Goal: Transaction & Acquisition: Purchase product/service

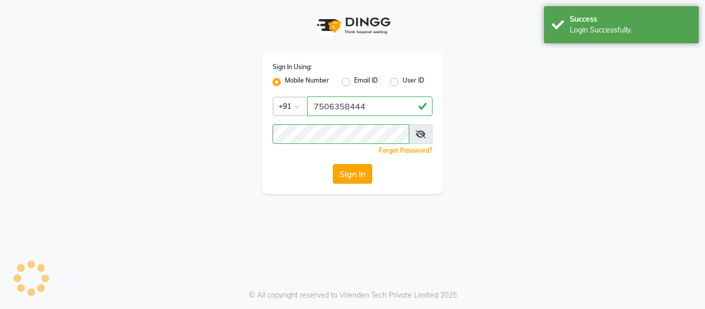
click at [352, 171] on button "Sign In" at bounding box center [352, 174] width 39 height 20
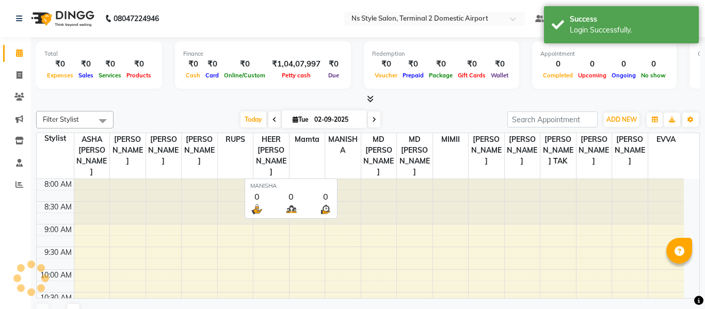
select select "en"
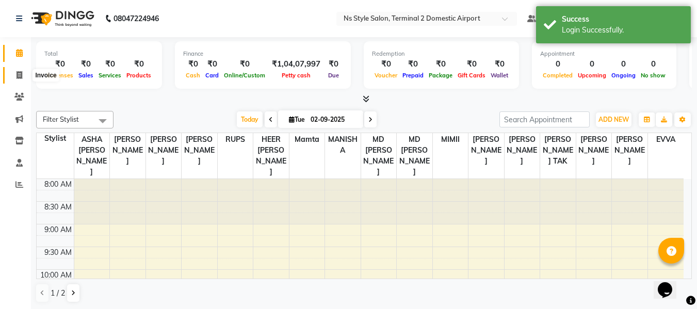
click at [18, 73] on icon at bounding box center [20, 75] width 6 height 8
select select "service"
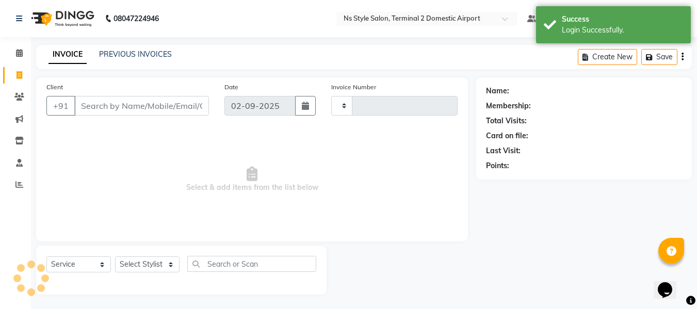
type input "2197"
select select "5661"
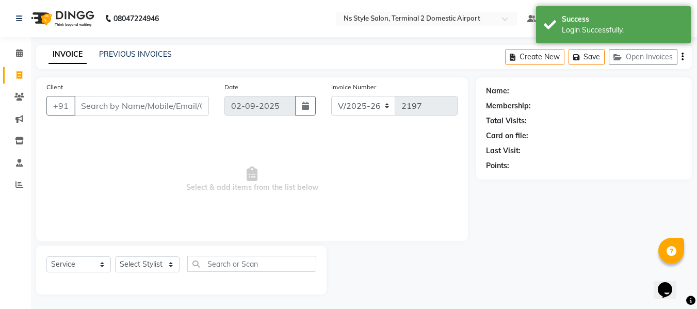
click at [126, 107] on input "Client" at bounding box center [141, 106] width 135 height 20
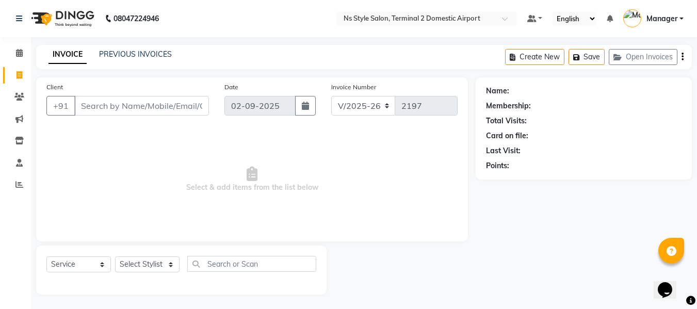
click at [124, 59] on div "PREVIOUS INVOICES" at bounding box center [135, 54] width 73 height 11
click at [128, 58] on link "PREVIOUS INVOICES" at bounding box center [135, 54] width 73 height 9
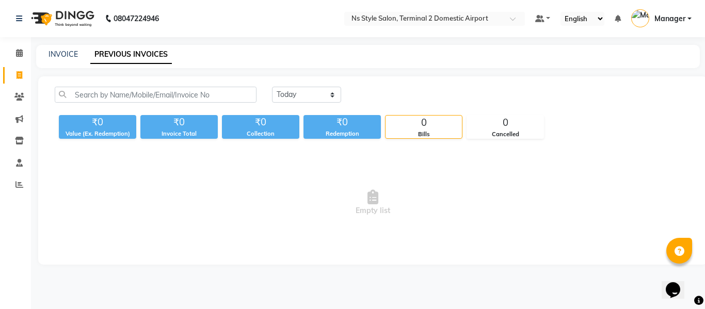
click at [120, 57] on link "PREVIOUS INVOICES" at bounding box center [131, 54] width 82 height 19
click at [59, 52] on link "INVOICE" at bounding box center [63, 54] width 29 height 9
select select "service"
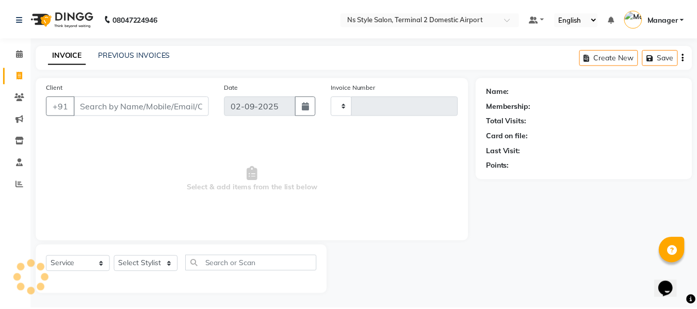
scroll to position [1, 0]
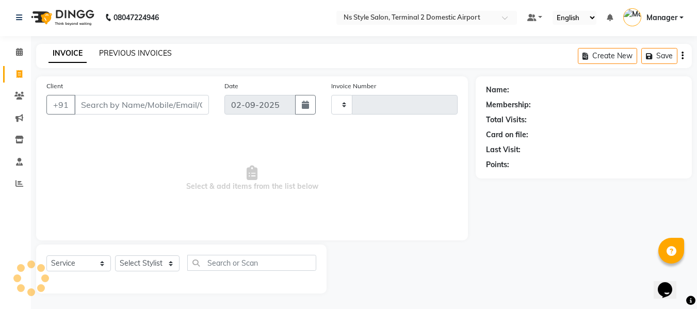
click at [134, 50] on link "PREVIOUS INVOICES" at bounding box center [135, 53] width 73 height 9
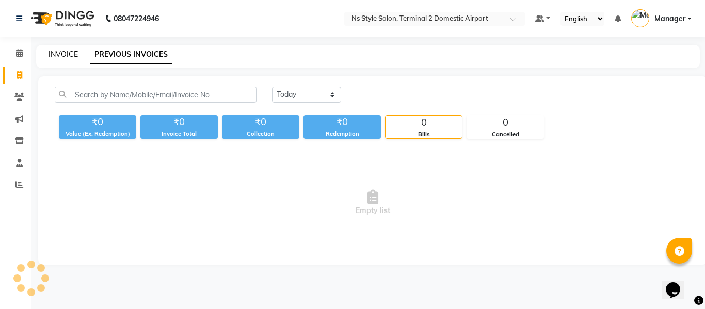
click at [65, 56] on link "INVOICE" at bounding box center [63, 54] width 29 height 9
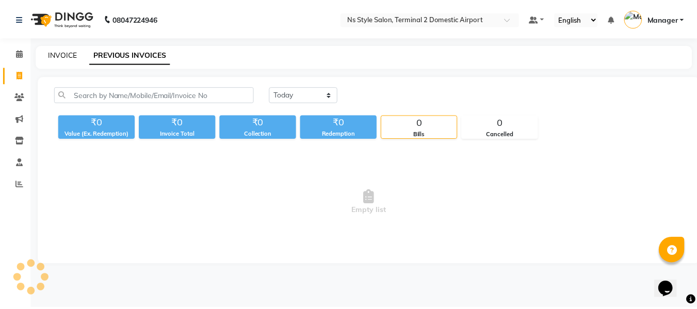
scroll to position [1, 0]
select select "service"
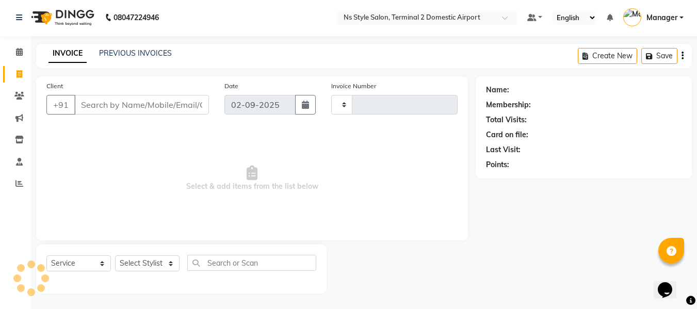
type input "2197"
select select "5661"
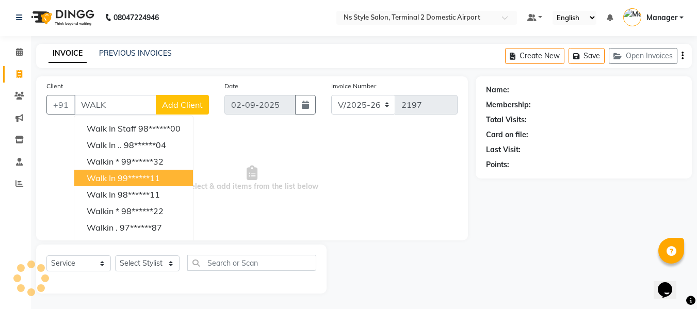
click at [90, 177] on span "Walk In" at bounding box center [101, 178] width 29 height 10
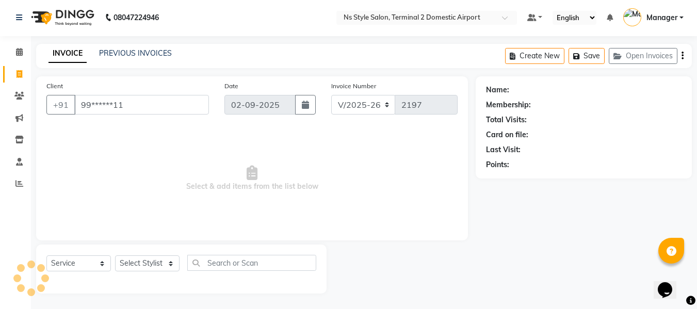
type input "99******11"
click at [141, 264] on select "Select Stylist ASHA [PERSON_NAME] [PERSON_NAME] EHATESHAM [PERSON_NAME] [PERSON…" at bounding box center [147, 264] width 65 height 16
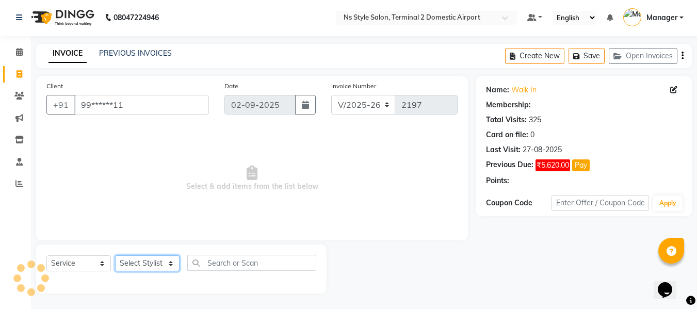
select select "39704"
click at [115, 256] on select "Select Stylist ASHA [PERSON_NAME] [PERSON_NAME] EHATESHAM [PERSON_NAME] [PERSON…" at bounding box center [147, 264] width 65 height 16
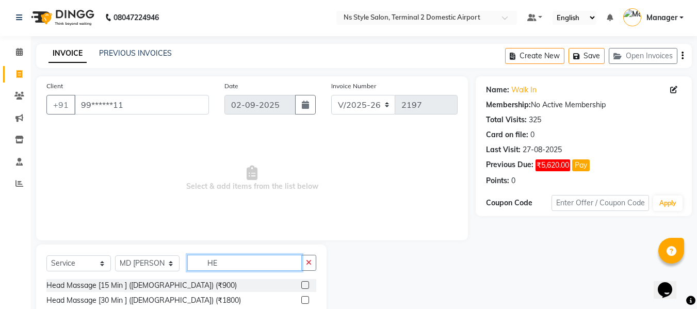
type input "H"
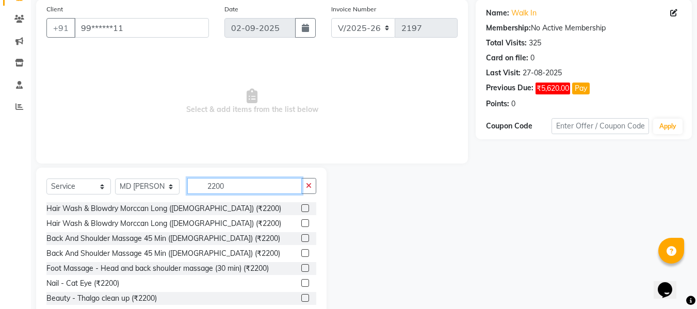
type input "2200"
click at [301, 265] on label at bounding box center [305, 268] width 8 height 8
click at [301, 265] on input "checkbox" at bounding box center [304, 268] width 7 height 7
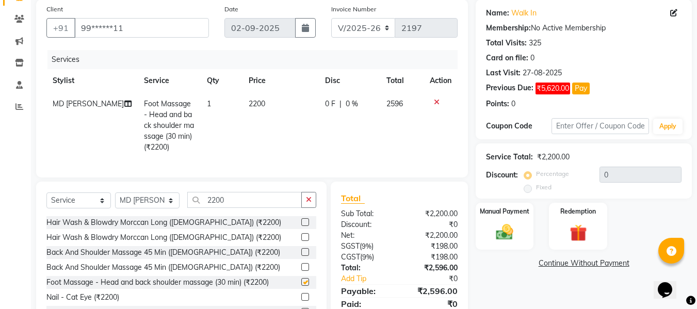
checkbox input "false"
drag, startPoint x: 233, startPoint y: 205, endPoint x: 185, endPoint y: 212, distance: 48.5
click at [185, 212] on div "Select Service Product Membership Package Voucher Prepaid Gift Card Select Styl…" at bounding box center [181, 204] width 270 height 24
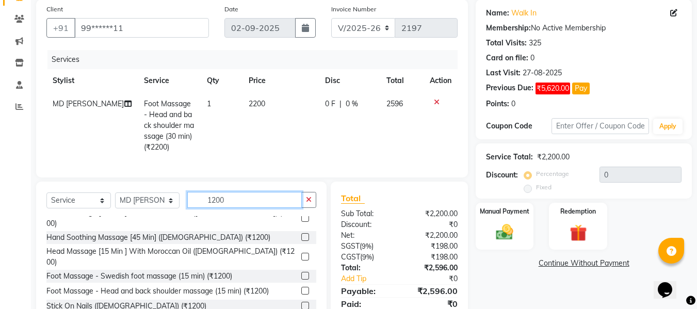
scroll to position [112, 0]
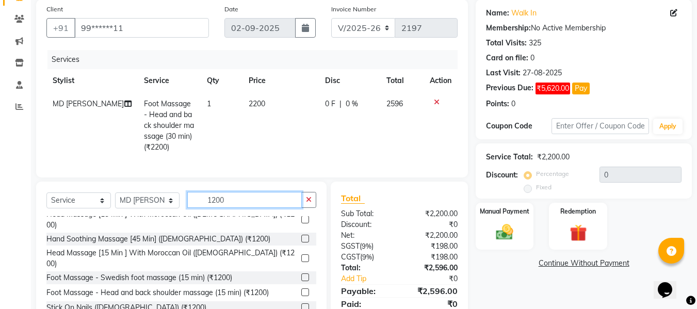
type input "1200"
click at [301, 255] on label at bounding box center [305, 259] width 8 height 8
click at [301, 256] on input "checkbox" at bounding box center [304, 259] width 7 height 7
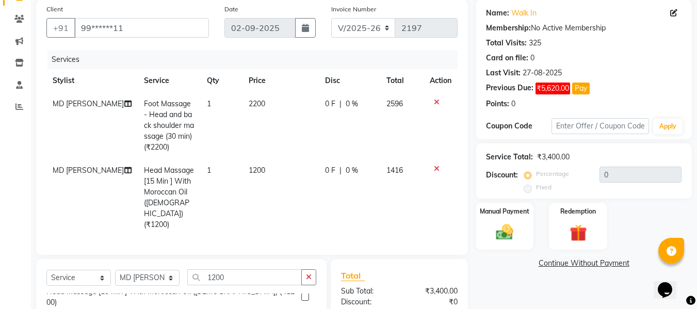
checkbox input "false"
click at [146, 270] on select "Select Stylist ASHA [PERSON_NAME] [PERSON_NAME] EHATESHAM [PERSON_NAME] [PERSON…" at bounding box center [147, 278] width 65 height 16
select select "39699"
click at [115, 270] on select "Select Stylist ASHA [PERSON_NAME] [PERSON_NAME] EHATESHAM [PERSON_NAME] [PERSON…" at bounding box center [147, 278] width 65 height 16
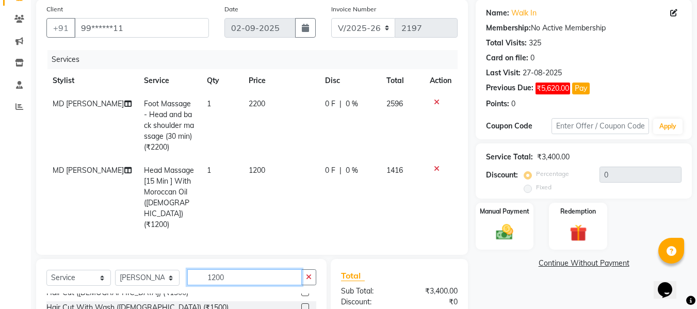
drag, startPoint x: 253, startPoint y: 265, endPoint x: 166, endPoint y: 265, distance: 87.2
click at [166, 269] on div "Select Service Product Membership Package Voucher Prepaid Gift Card Select Styl…" at bounding box center [181, 281] width 270 height 24
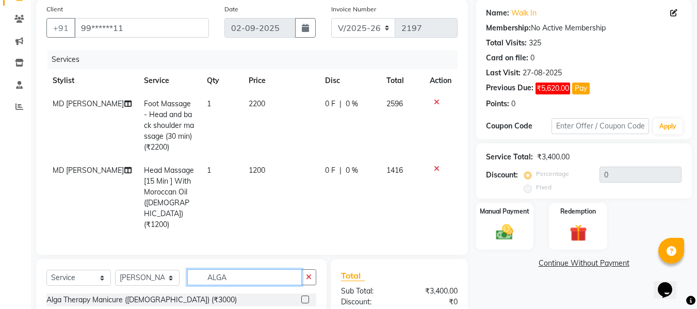
scroll to position [0, 0]
type input "ALGA"
click at [305, 309] on label at bounding box center [305, 315] width 8 height 8
click at [305, 309] on input "checkbox" at bounding box center [304, 315] width 7 height 7
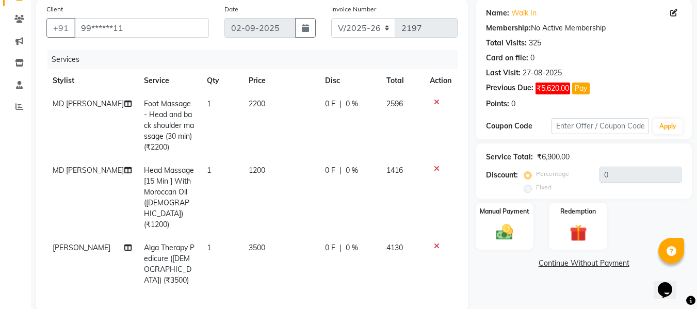
checkbox input "false"
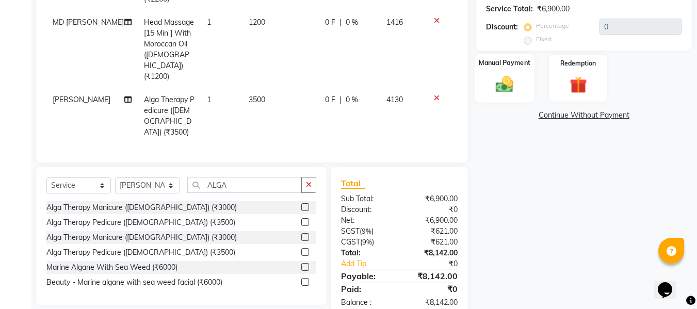
click at [506, 85] on img at bounding box center [504, 84] width 29 height 21
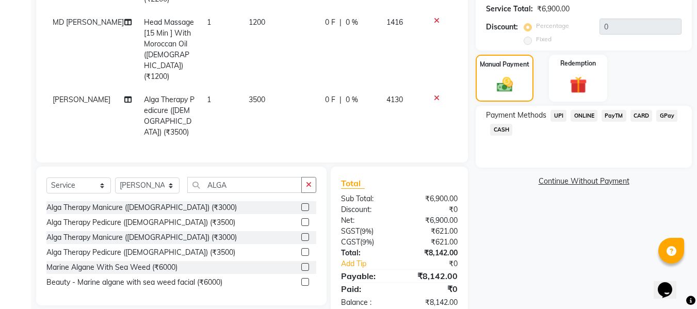
click at [639, 113] on span "CARD" at bounding box center [642, 116] width 22 height 12
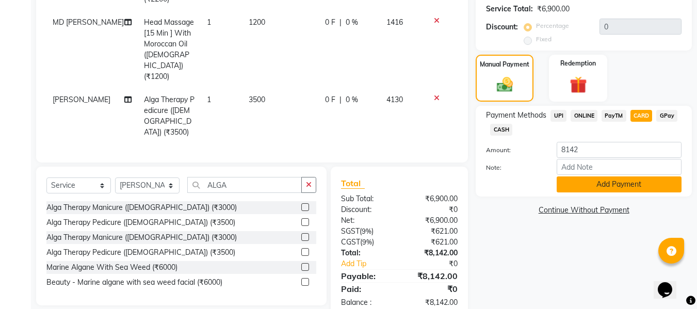
click at [606, 185] on button "Add Payment" at bounding box center [619, 185] width 125 height 16
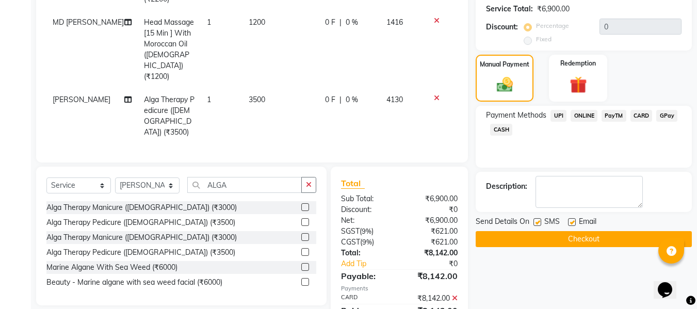
click at [554, 235] on button "Checkout" at bounding box center [584, 239] width 216 height 16
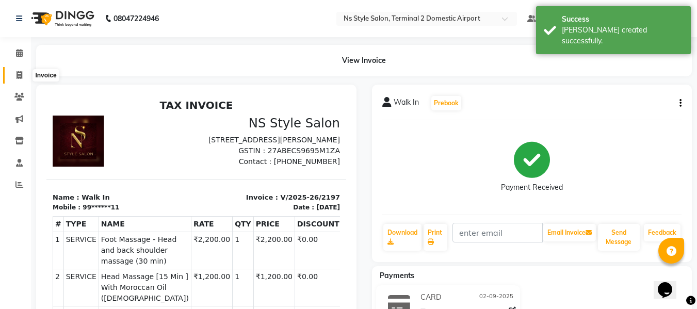
click at [17, 76] on icon at bounding box center [20, 75] width 6 height 8
select select "service"
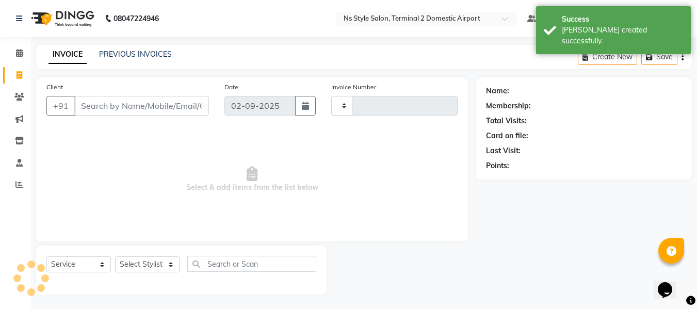
scroll to position [1, 0]
type input "2198"
select select "5661"
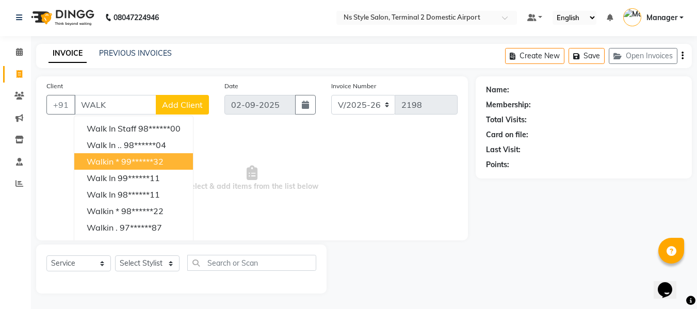
click at [103, 165] on span "Walkin *" at bounding box center [103, 161] width 33 height 10
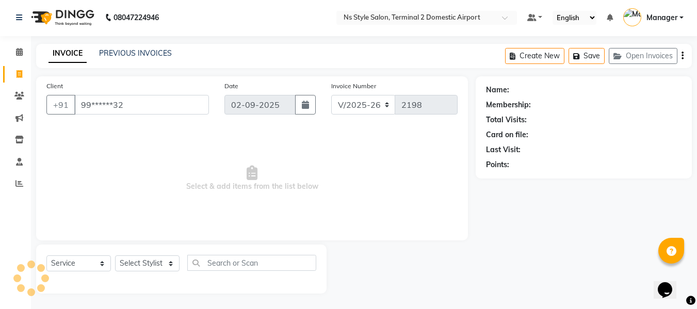
type input "99******32"
click at [139, 265] on select "Select Stylist" at bounding box center [147, 264] width 65 height 16
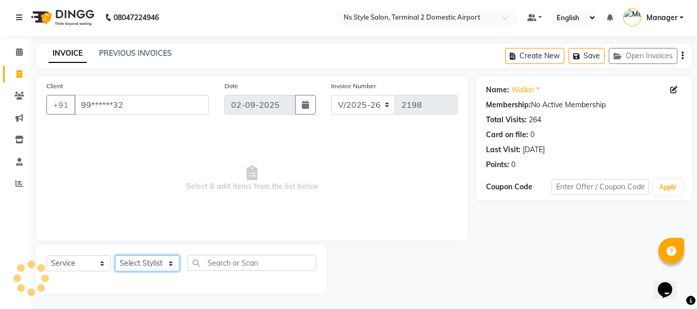
select select "39692"
click at [115, 256] on select "Select Stylist ASHA [PERSON_NAME] [PERSON_NAME] EHATESHAM [PERSON_NAME] [PERSON…" at bounding box center [147, 264] width 65 height 16
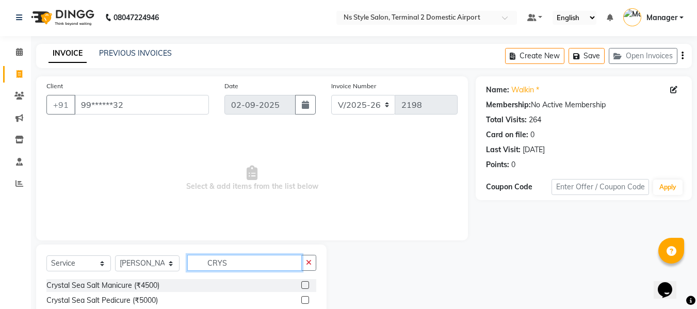
type input "CRYS"
click at [305, 301] on label at bounding box center [305, 300] width 8 height 8
click at [305, 301] on input "checkbox" at bounding box center [304, 300] width 7 height 7
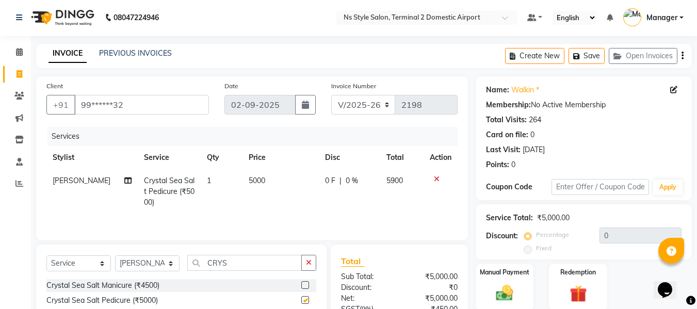
checkbox input "false"
click at [139, 262] on select "Select Stylist ASHA [PERSON_NAME] [PERSON_NAME] EHATESHAM [PERSON_NAME] [PERSON…" at bounding box center [147, 264] width 65 height 16
select select "39694"
click at [115, 256] on select "Select Stylist ASHA [PERSON_NAME] [PERSON_NAME] EHATESHAM [PERSON_NAME] [PERSON…" at bounding box center [147, 264] width 65 height 16
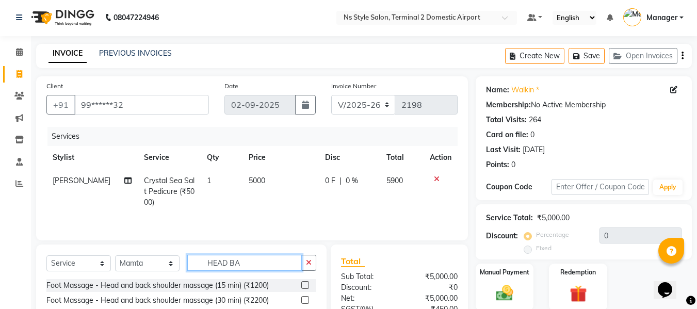
type input "HEAD BA"
click at [304, 302] on label at bounding box center [305, 300] width 8 height 8
click at [304, 302] on input "checkbox" at bounding box center [304, 300] width 7 height 7
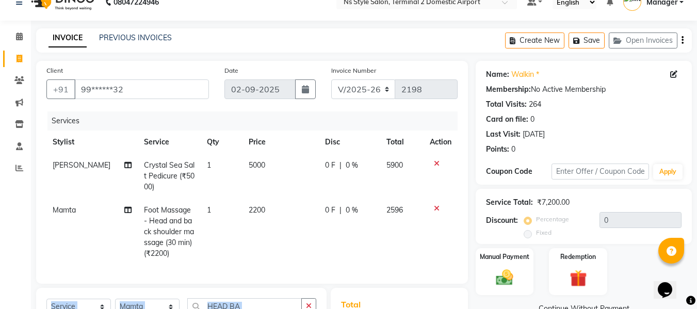
scroll to position [19, 0]
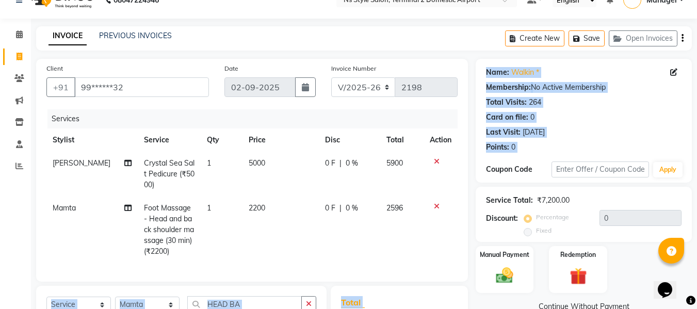
drag, startPoint x: 304, startPoint y: 302, endPoint x: 533, endPoint y: 155, distance: 271.9
click at [533, 155] on div "Client +91 99******32 Date [DATE] Invoice Number V/2025 V/[PHONE_NUMBER] Servic…" at bounding box center [364, 248] width 672 height 379
checkbox input "false"
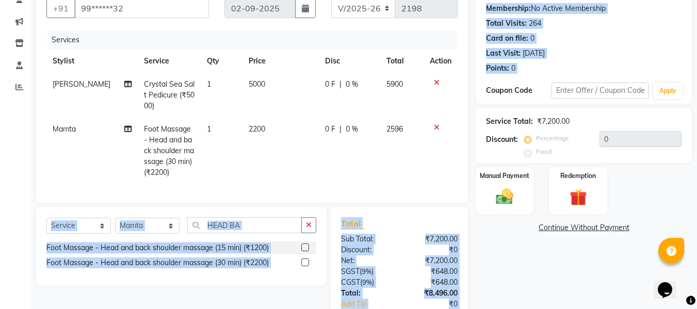
scroll to position [99, 0]
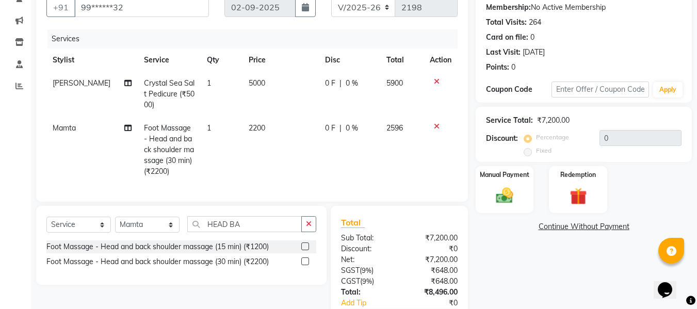
click at [268, 160] on td "2200" at bounding box center [281, 150] width 76 height 67
select select "39694"
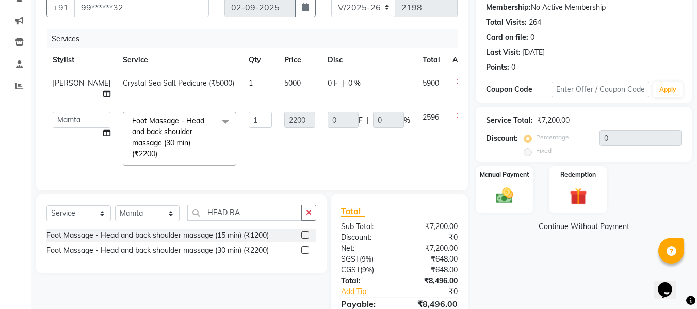
scroll to position [170, 0]
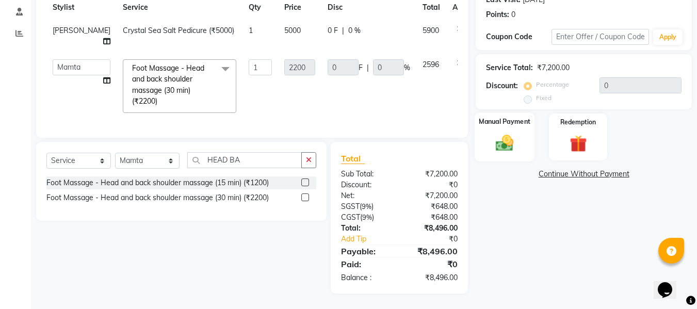
click at [511, 133] on img at bounding box center [504, 143] width 29 height 21
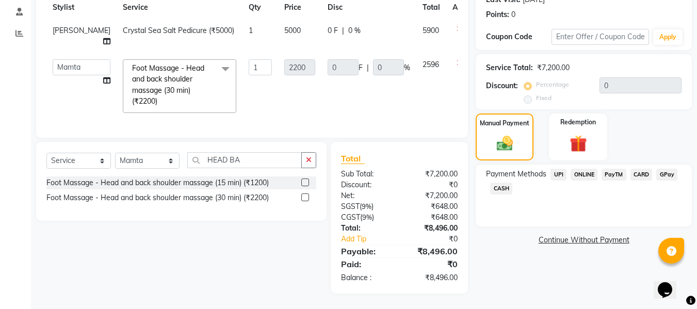
click at [500, 183] on span "CASH" at bounding box center [501, 189] width 22 height 12
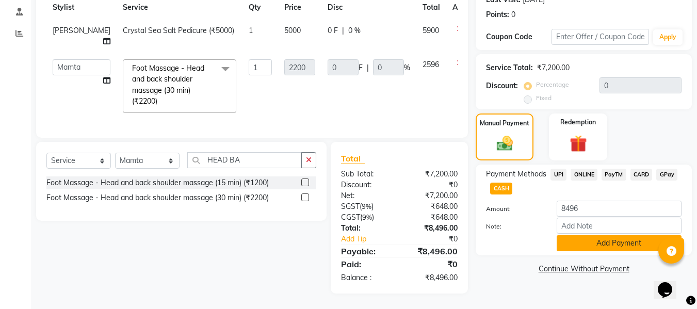
click at [599, 235] on button "Add Payment" at bounding box center [619, 243] width 125 height 16
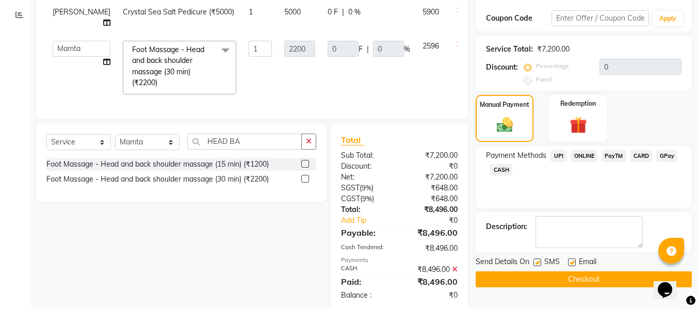
click at [551, 280] on button "Checkout" at bounding box center [584, 280] width 216 height 16
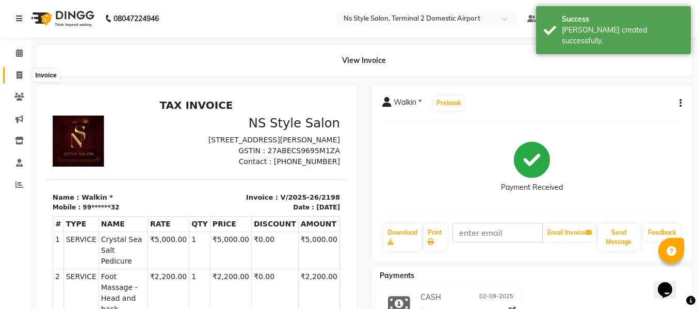
click at [21, 76] on icon at bounding box center [20, 75] width 6 height 8
select select "service"
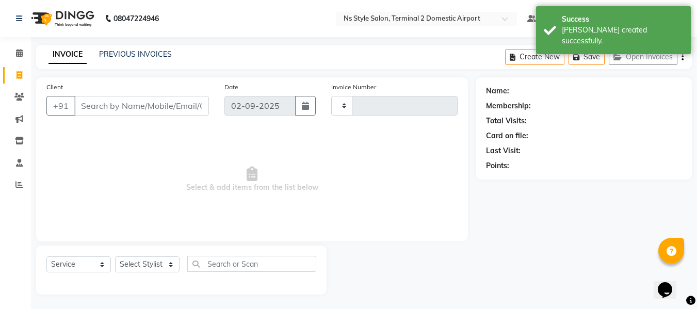
scroll to position [1, 0]
type input "2199"
select select "5661"
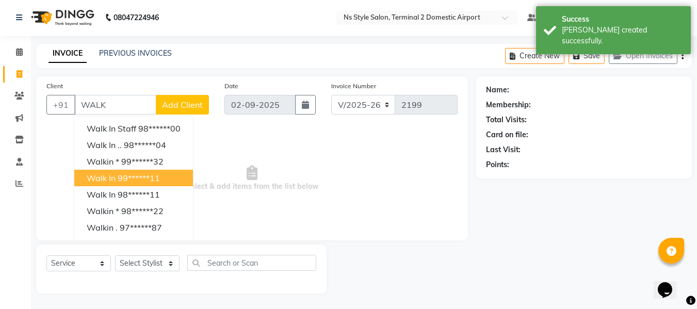
click at [121, 170] on button "Walk In 99******11" at bounding box center [133, 178] width 119 height 17
type input "99******11"
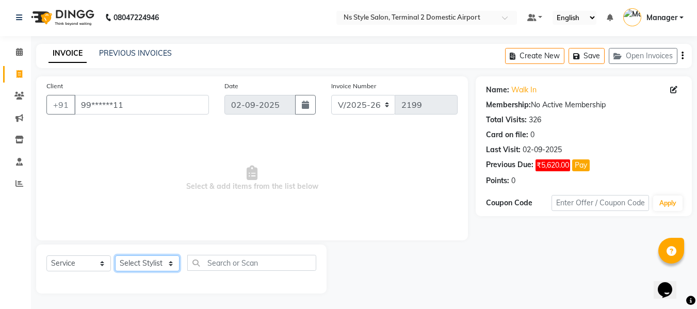
click at [140, 262] on select "Select Stylist ASHA [PERSON_NAME] [PERSON_NAME] EHATESHAM [PERSON_NAME] [PERSON…" at bounding box center [147, 264] width 65 height 16
select select "39706"
click at [115, 256] on select "Select Stylist ASHA [PERSON_NAME] [PERSON_NAME] EHATESHAM [PERSON_NAME] [PERSON…" at bounding box center [147, 264] width 65 height 16
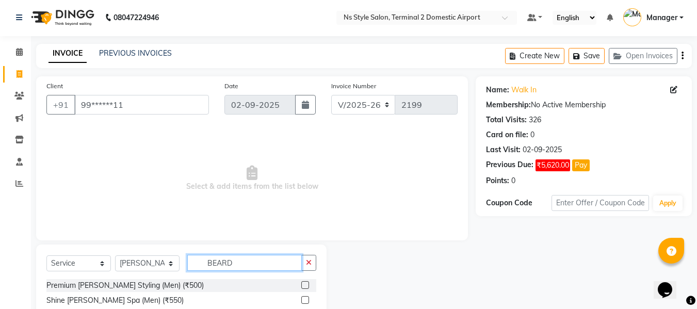
type input "BEARD"
click at [304, 284] on label at bounding box center [305, 285] width 8 height 8
click at [304, 284] on input "checkbox" at bounding box center [304, 285] width 7 height 7
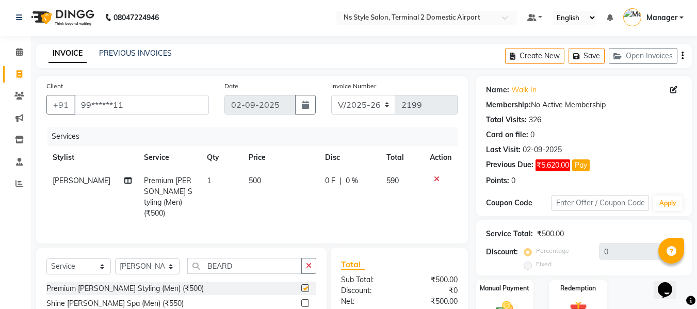
checkbox input "false"
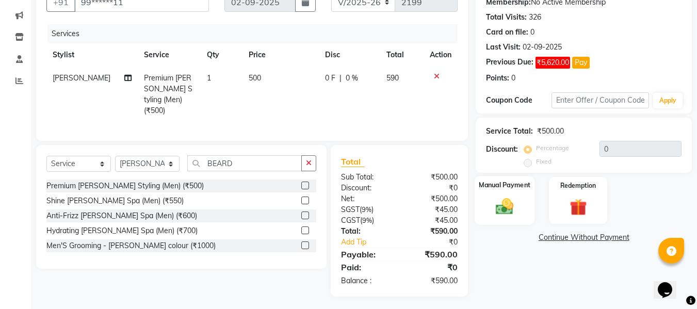
click at [497, 205] on img at bounding box center [504, 206] width 29 height 21
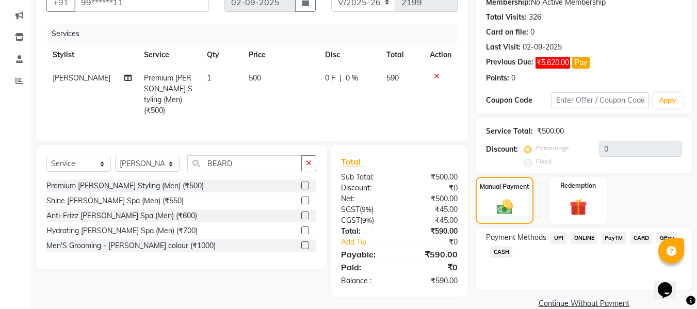
click at [500, 253] on span "CASH" at bounding box center [501, 252] width 22 height 12
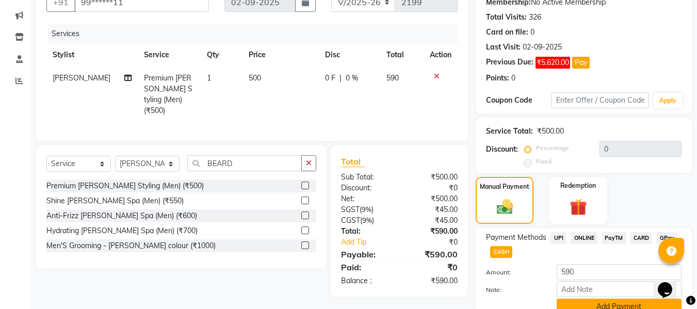
click at [592, 304] on button "Add Payment" at bounding box center [619, 307] width 125 height 16
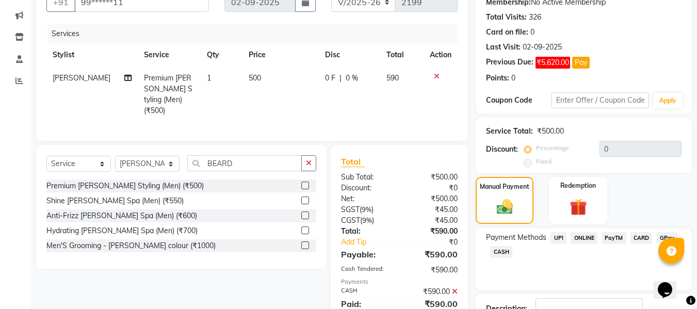
scroll to position [180, 0]
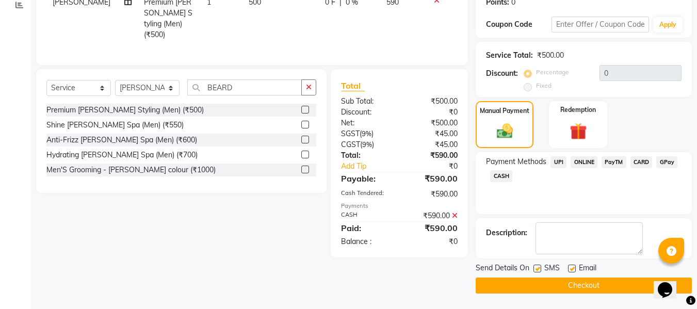
click at [564, 283] on button "Checkout" at bounding box center [584, 286] width 216 height 16
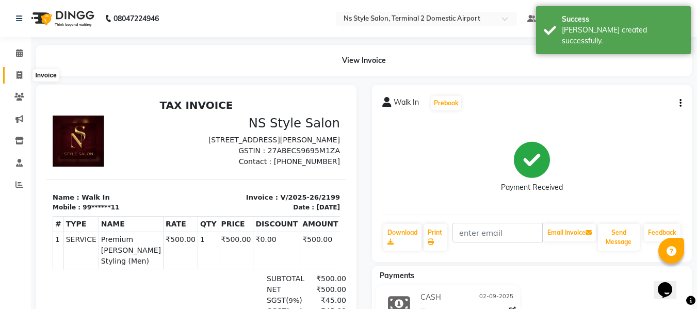
click at [19, 77] on icon at bounding box center [20, 75] width 6 height 8
select select "service"
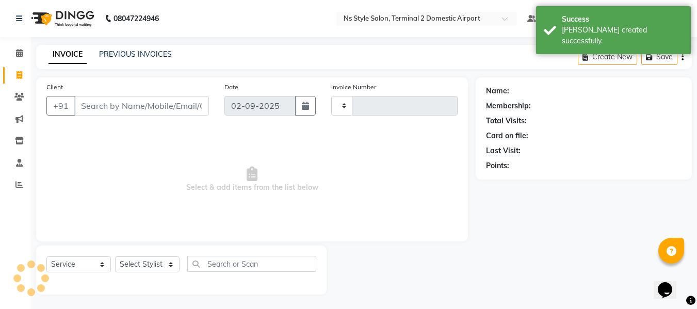
scroll to position [1, 0]
type input "2200"
select select "5661"
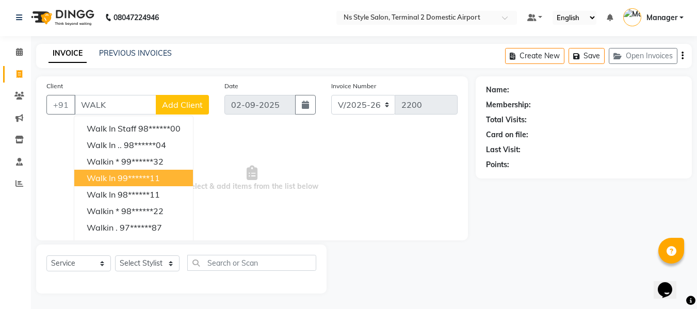
click at [102, 172] on button "Walk In 99******11" at bounding box center [133, 178] width 119 height 17
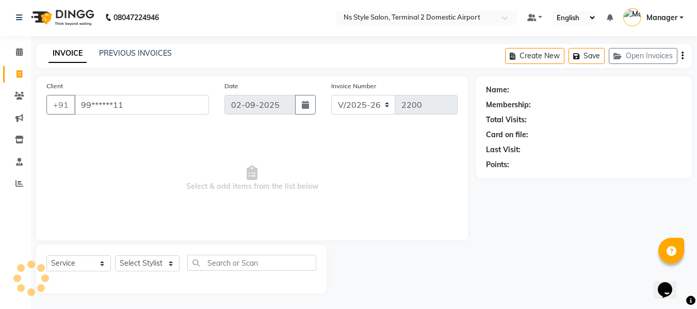
type input "99******11"
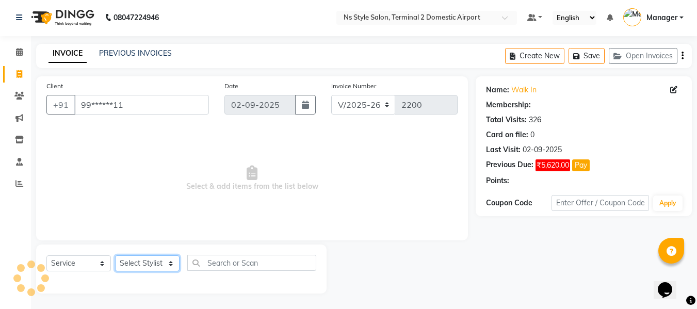
click at [142, 269] on select "Select Stylist ASHA [PERSON_NAME] [PERSON_NAME] EHATESHAM [PERSON_NAME] [PERSON…" at bounding box center [147, 264] width 65 height 16
select select "39706"
click at [115, 256] on select "Select Stylist ASHA [PERSON_NAME] [PERSON_NAME] EHATESHAM [PERSON_NAME] [PERSON…" at bounding box center [147, 264] width 65 height 16
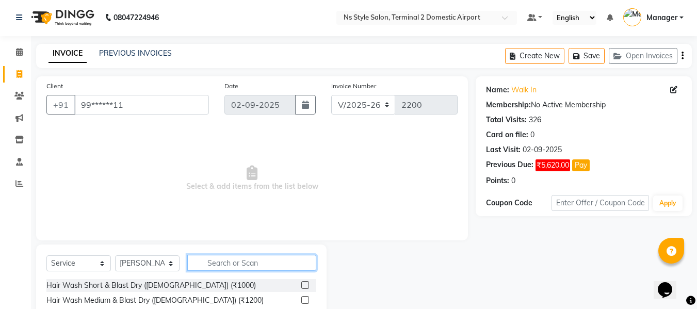
click at [224, 263] on input "text" at bounding box center [251, 263] width 129 height 16
type input "2200"
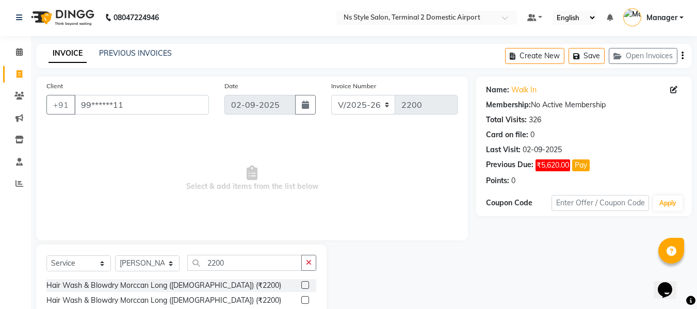
click at [301, 284] on label at bounding box center [305, 285] width 8 height 8
click at [301, 284] on input "checkbox" at bounding box center [304, 285] width 7 height 7
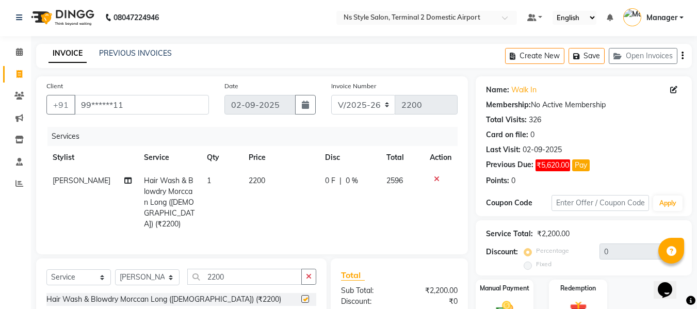
checkbox input "false"
click at [141, 276] on select "Select Stylist ASHA [PERSON_NAME] [PERSON_NAME] EHATESHAM [PERSON_NAME] [PERSON…" at bounding box center [147, 277] width 65 height 16
select select "39699"
click at [115, 269] on select "Select Stylist ASHA [PERSON_NAME] [PERSON_NAME] EHATESHAM [PERSON_NAME] [PERSON…" at bounding box center [147, 277] width 65 height 16
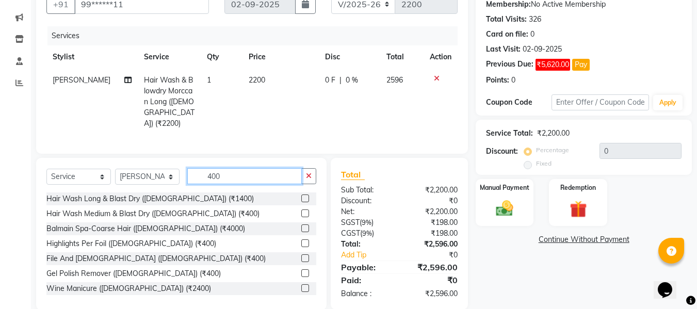
scroll to position [115, 0]
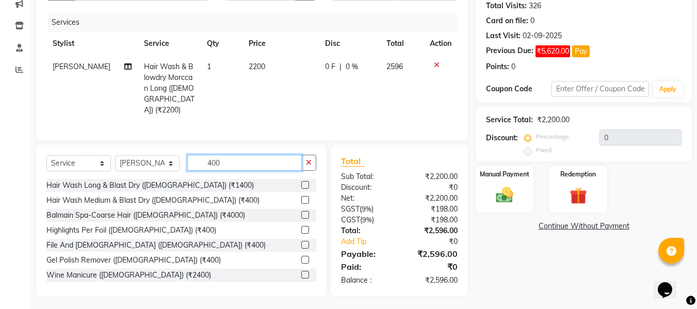
type input "400"
click at [301, 242] on label at bounding box center [305, 245] width 8 height 8
click at [301, 242] on input "checkbox" at bounding box center [304, 245] width 7 height 7
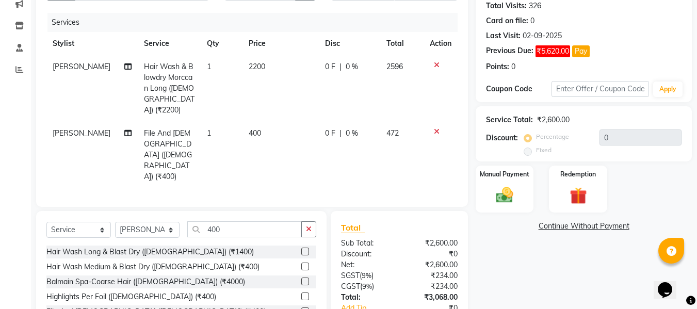
checkbox input "false"
click at [504, 202] on img at bounding box center [504, 195] width 29 height 21
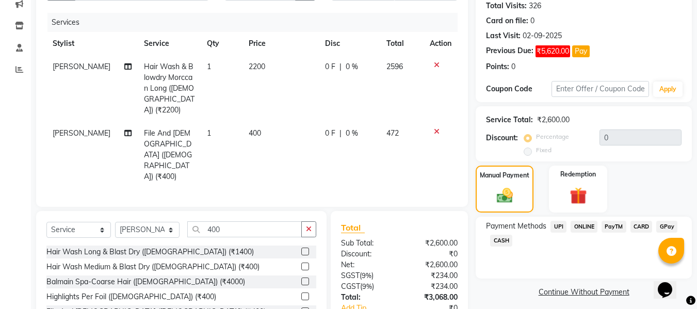
click at [641, 227] on span "CARD" at bounding box center [642, 227] width 22 height 12
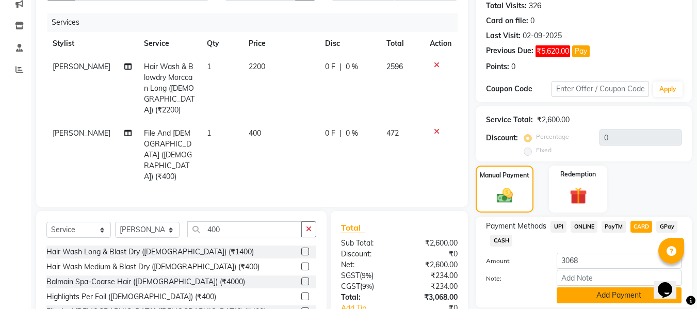
click at [614, 289] on button "Add Payment" at bounding box center [619, 296] width 125 height 16
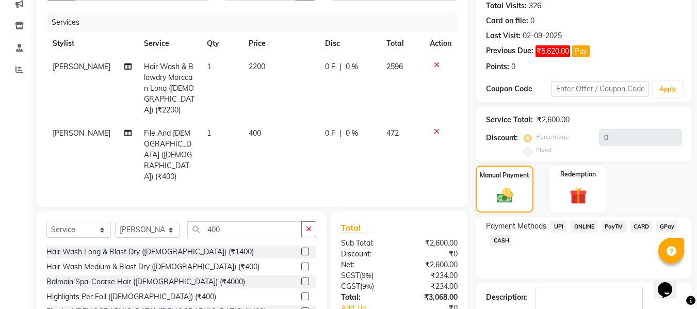
scroll to position [181, 0]
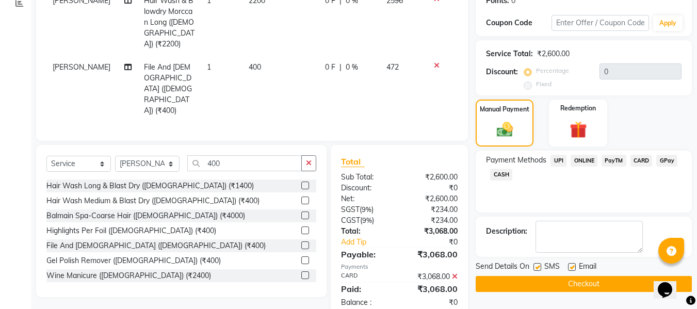
click at [542, 283] on button "Checkout" at bounding box center [584, 284] width 216 height 16
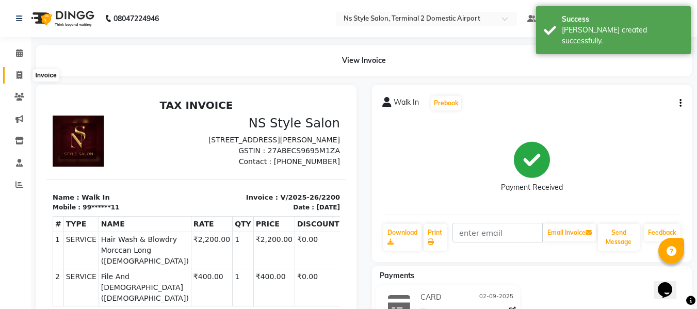
click at [20, 76] on icon at bounding box center [20, 75] width 6 height 8
select select "service"
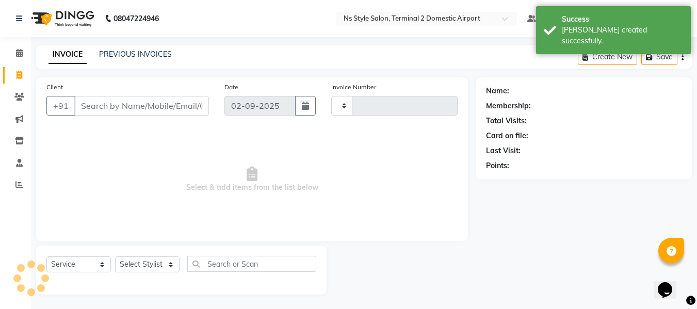
scroll to position [1, 0]
type input "2201"
select select "5661"
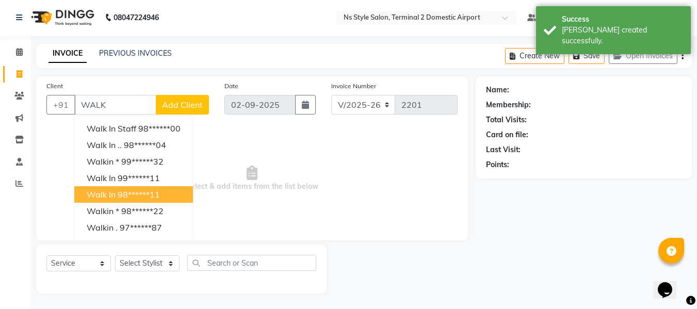
click at [118, 188] on button "Walk In 98******11" at bounding box center [133, 194] width 119 height 17
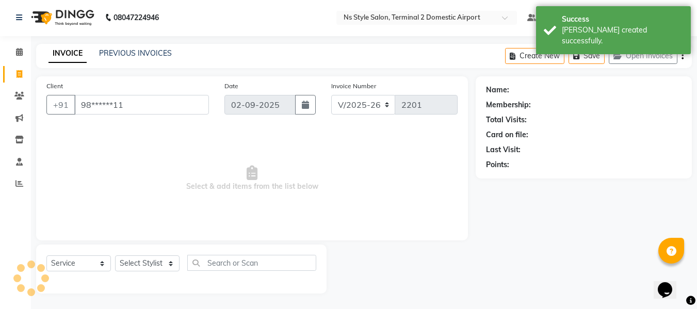
type input "98******11"
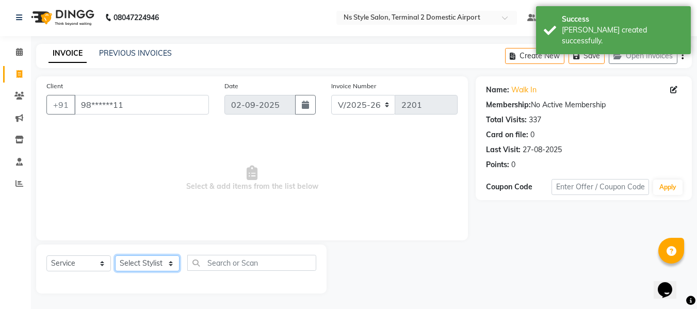
click at [141, 259] on select "Select Stylist ASHA [PERSON_NAME] [PERSON_NAME] EHATESHAM [PERSON_NAME] [PERSON…" at bounding box center [147, 264] width 65 height 16
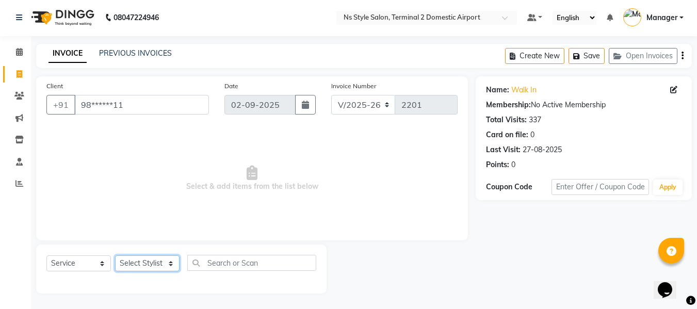
select select "39697"
click at [115, 256] on select "Select Stylist ASHA [PERSON_NAME] [PERSON_NAME] EHATESHAM [PERSON_NAME] [PERSON…" at bounding box center [147, 264] width 65 height 16
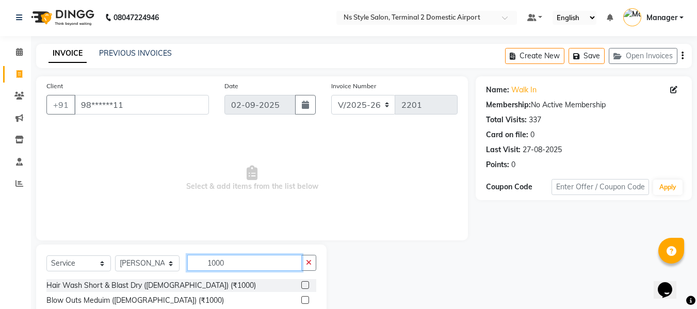
scroll to position [104, 0]
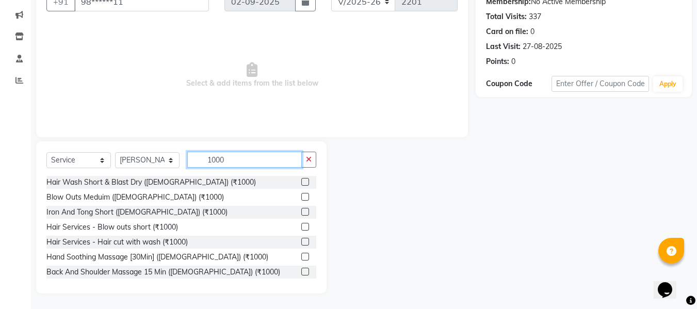
type input "1000"
click at [301, 241] on label at bounding box center [305, 242] width 8 height 8
click at [301, 241] on input "checkbox" at bounding box center [304, 242] width 7 height 7
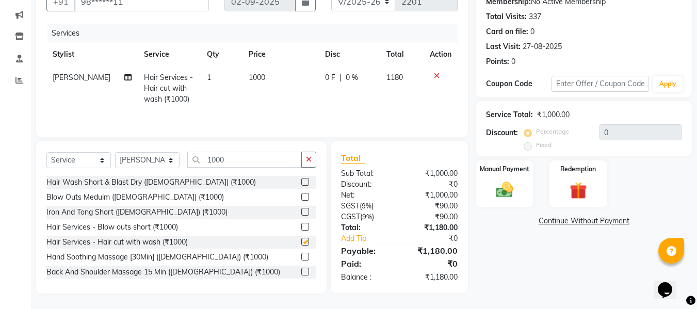
checkbox input "false"
click at [496, 191] on img at bounding box center [504, 190] width 29 height 21
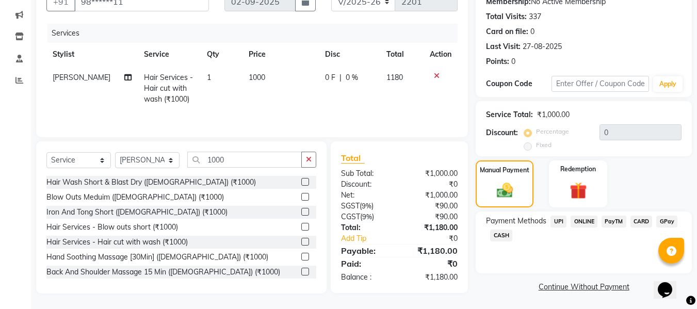
scroll to position [105, 0]
click at [499, 235] on span "CASH" at bounding box center [501, 235] width 22 height 12
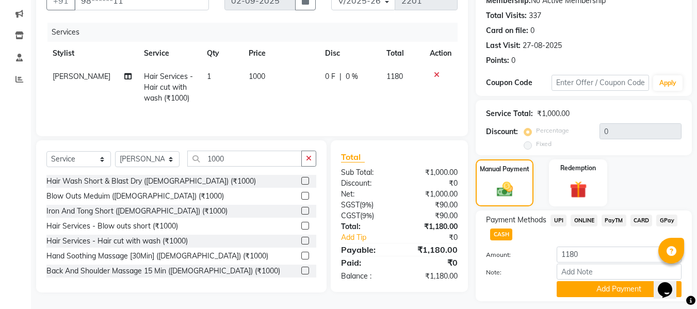
scroll to position [134, 0]
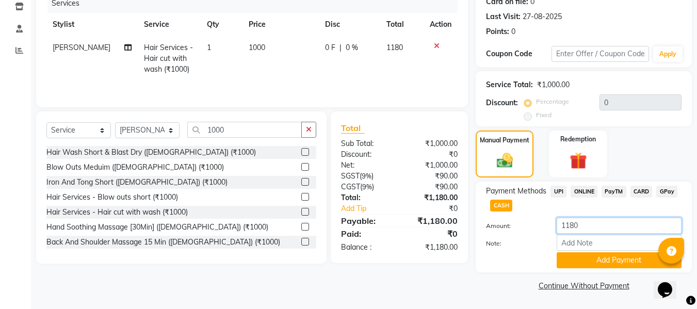
drag, startPoint x: 586, startPoint y: 226, endPoint x: 533, endPoint y: 226, distance: 52.7
click at [533, 226] on div "Amount: 1180" at bounding box center [584, 227] width 211 height 18
type input "1000"
click at [581, 262] on button "Add Payment" at bounding box center [619, 260] width 125 height 16
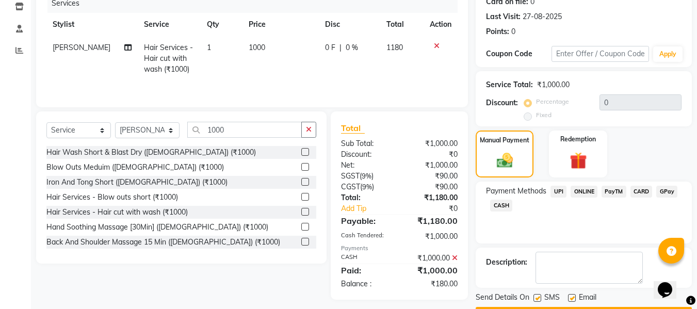
click at [643, 189] on span "CARD" at bounding box center [642, 192] width 22 height 12
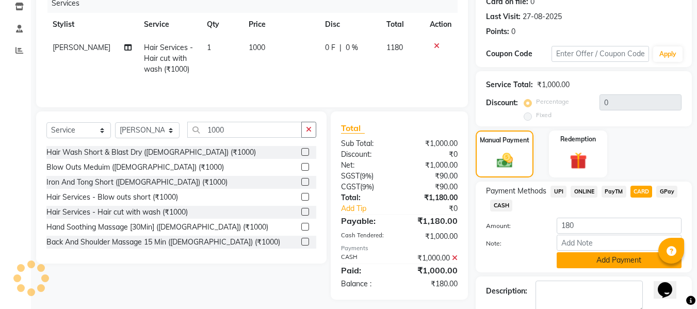
click at [598, 256] on button "Add Payment" at bounding box center [619, 260] width 125 height 16
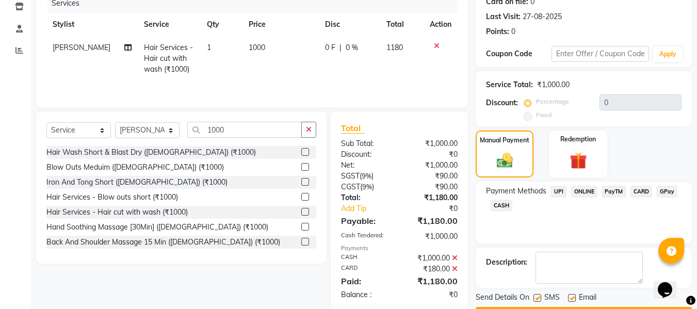
scroll to position [164, 0]
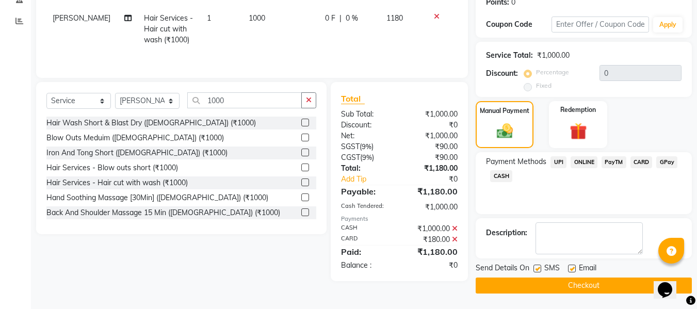
click at [567, 283] on button "Checkout" at bounding box center [584, 286] width 216 height 16
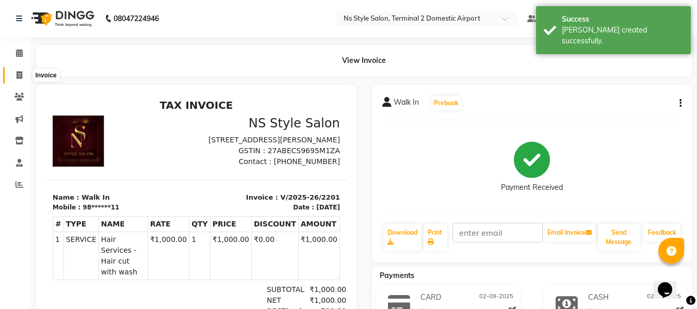
click at [14, 74] on span at bounding box center [19, 76] width 18 height 12
select select "service"
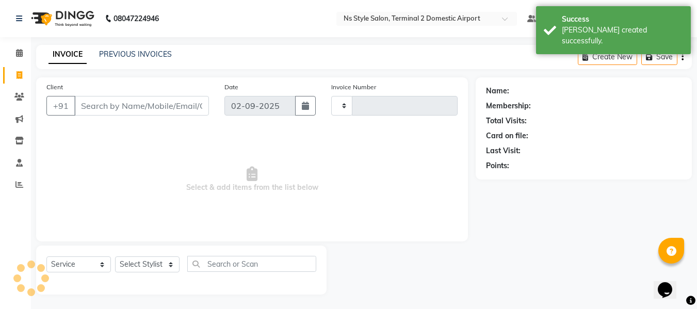
scroll to position [1, 0]
type input "2202"
select select "5661"
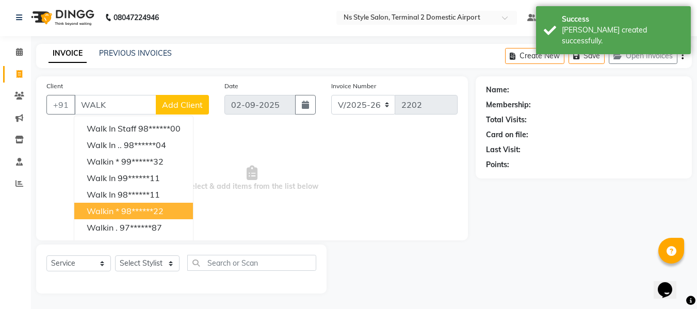
click at [121, 208] on ngb-highlight "98******22" at bounding box center [142, 211] width 42 height 10
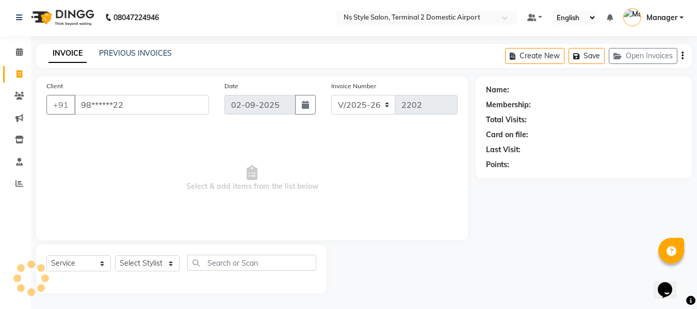
type input "98******22"
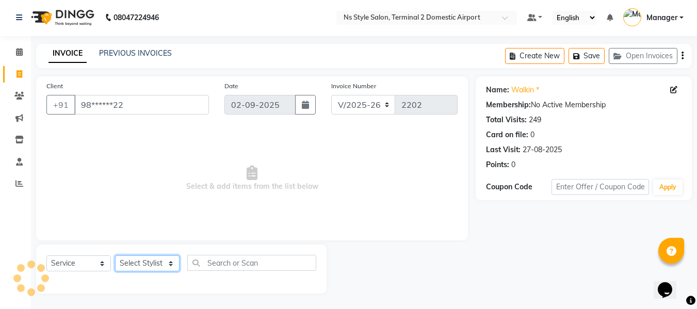
click at [139, 269] on select "Select Stylist ASHA [PERSON_NAME] [PERSON_NAME] EHATESHAM [PERSON_NAME] [PERSON…" at bounding box center [147, 264] width 65 height 16
select select "39706"
click at [115, 256] on select "Select Stylist ASHA [PERSON_NAME] [PERSON_NAME] EHATESHAM [PERSON_NAME] [PERSON…" at bounding box center [147, 264] width 65 height 16
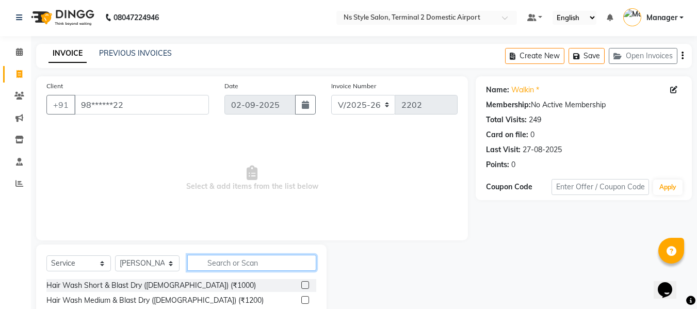
click at [235, 264] on input "text" at bounding box center [251, 263] width 129 height 16
click at [301, 283] on label at bounding box center [305, 285] width 8 height 8
click at [301, 283] on input "checkbox" at bounding box center [304, 285] width 7 height 7
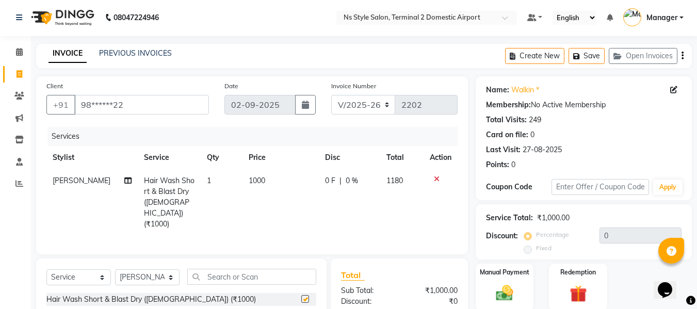
checkbox input "false"
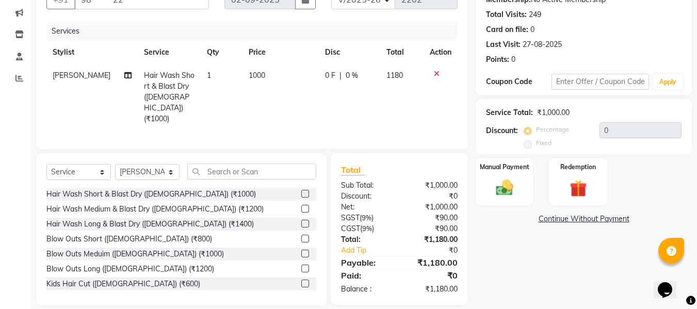
scroll to position [115, 0]
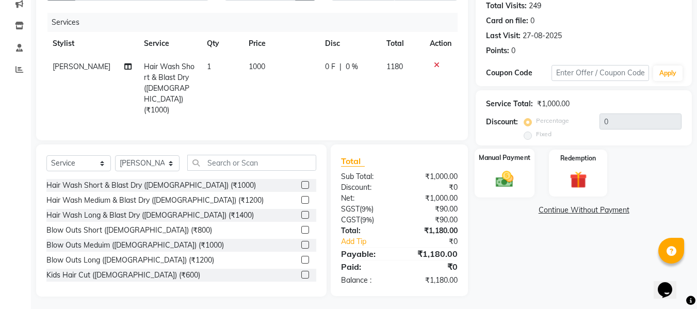
click at [506, 176] on img at bounding box center [504, 179] width 29 height 21
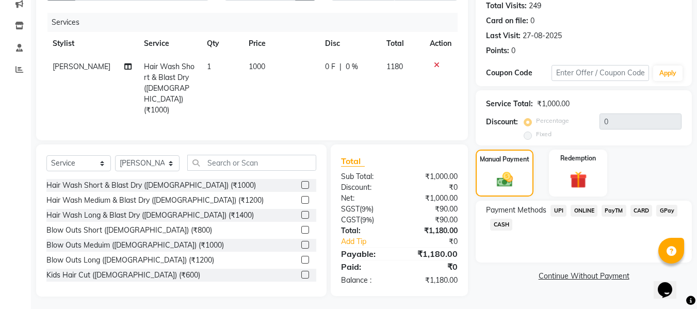
click at [640, 208] on span "CARD" at bounding box center [642, 211] width 22 height 12
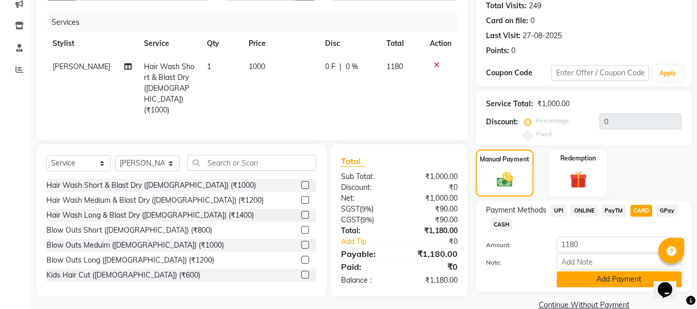
click at [579, 281] on button "Add Payment" at bounding box center [619, 280] width 125 height 16
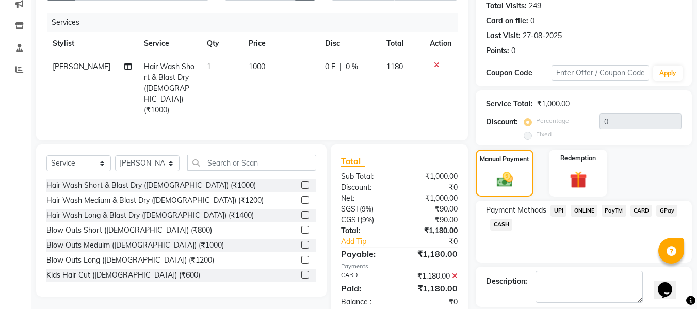
scroll to position [164, 0]
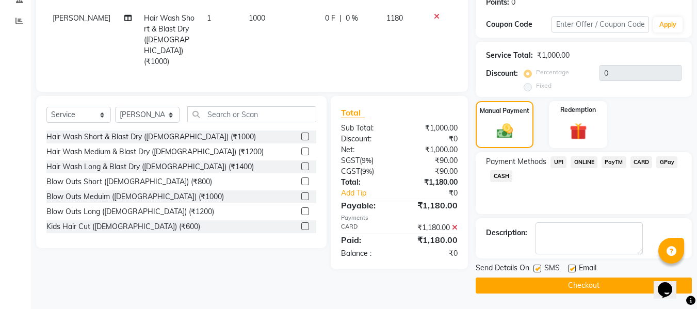
click at [575, 281] on button "Checkout" at bounding box center [584, 286] width 216 height 16
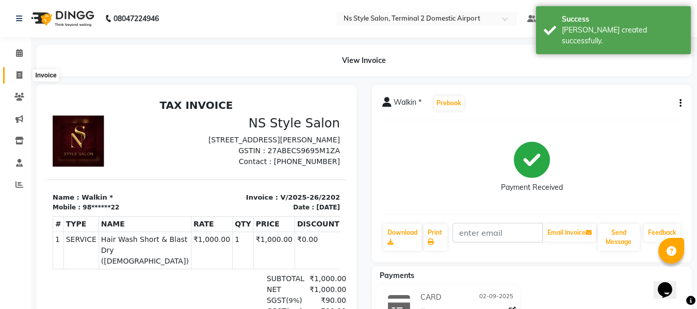
click at [12, 70] on span at bounding box center [19, 76] width 18 height 12
select select "service"
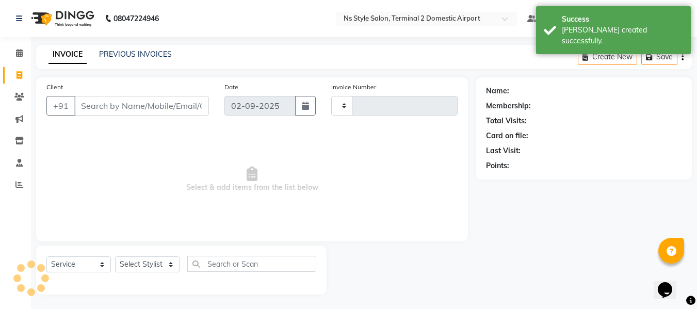
scroll to position [1, 0]
type input "2203"
select select "5661"
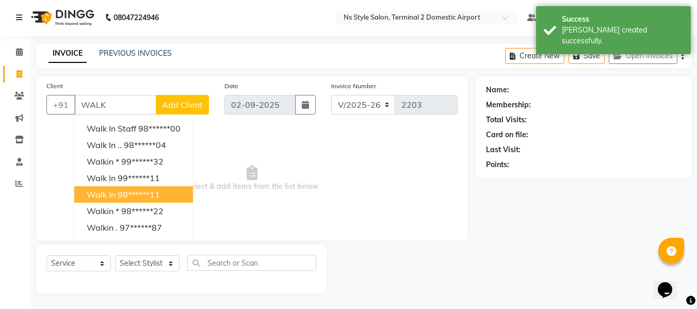
click at [128, 189] on button "Walk In 98******11" at bounding box center [133, 194] width 119 height 17
type input "98******11"
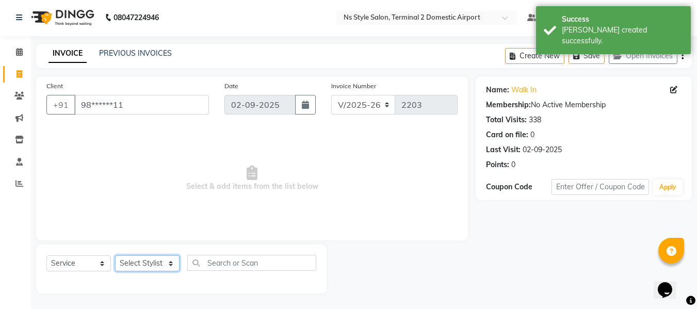
click at [152, 269] on select "Select Stylist ASHA [PERSON_NAME] [PERSON_NAME] EHATESHAM [PERSON_NAME] [PERSON…" at bounding box center [147, 264] width 65 height 16
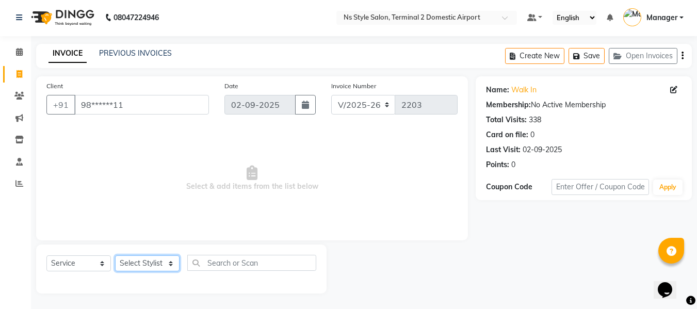
select select "39697"
click at [115, 256] on select "Select Stylist ASHA [PERSON_NAME] [PERSON_NAME] EHATESHAM [PERSON_NAME] [PERSON…" at bounding box center [147, 264] width 65 height 16
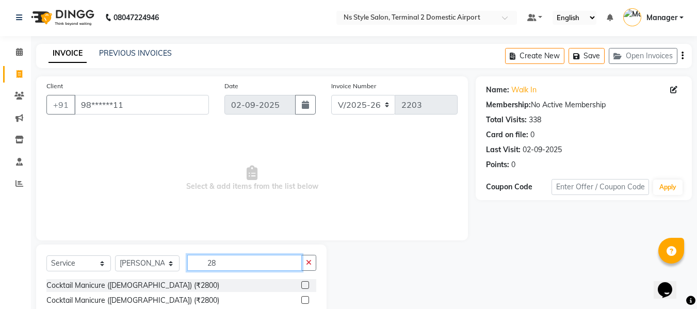
type input "2"
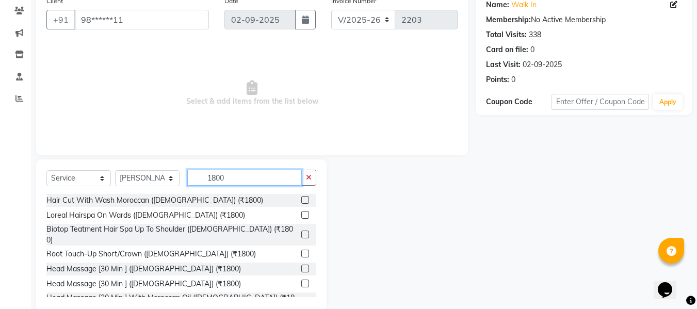
scroll to position [93, 0]
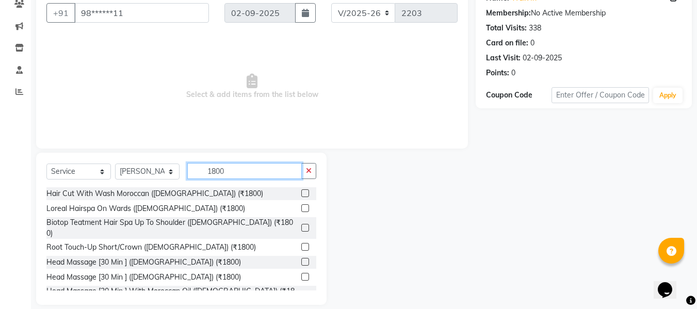
type input "1800"
click at [301, 243] on label at bounding box center [305, 247] width 8 height 8
click at [301, 244] on input "checkbox" at bounding box center [304, 247] width 7 height 7
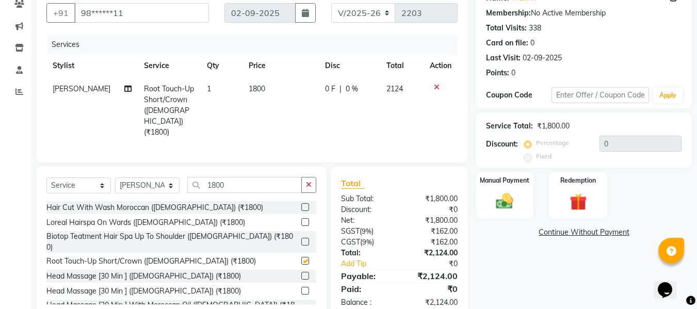
checkbox input "false"
click at [499, 203] on img at bounding box center [504, 201] width 29 height 21
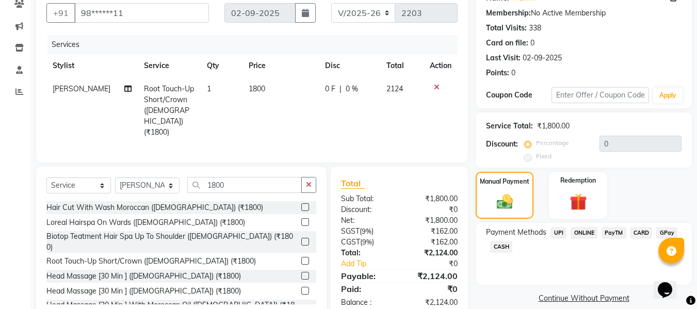
click at [643, 234] on span "CARD" at bounding box center [642, 233] width 22 height 12
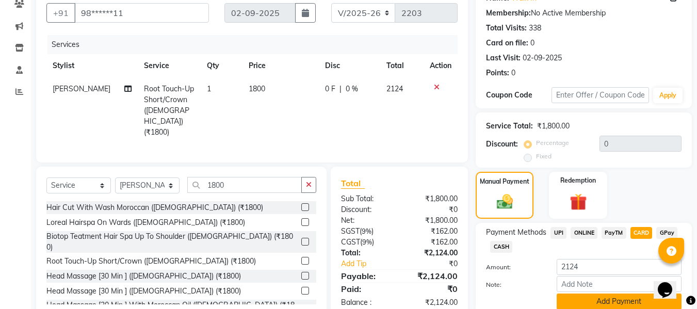
click at [608, 304] on button "Add Payment" at bounding box center [619, 302] width 125 height 16
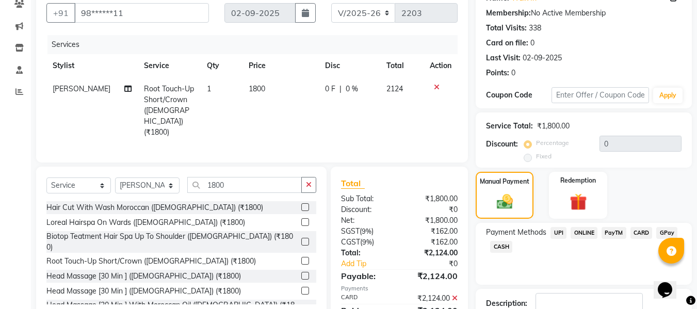
scroll to position [164, 0]
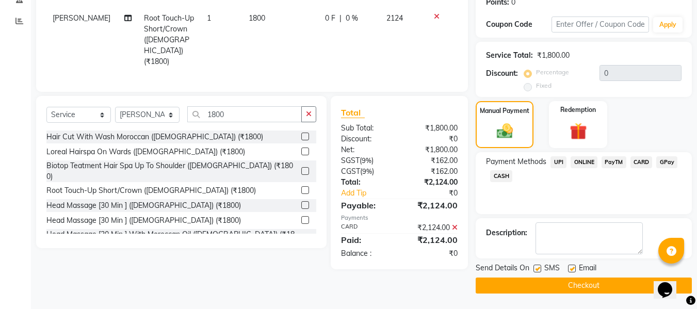
click at [564, 283] on button "Checkout" at bounding box center [584, 286] width 216 height 16
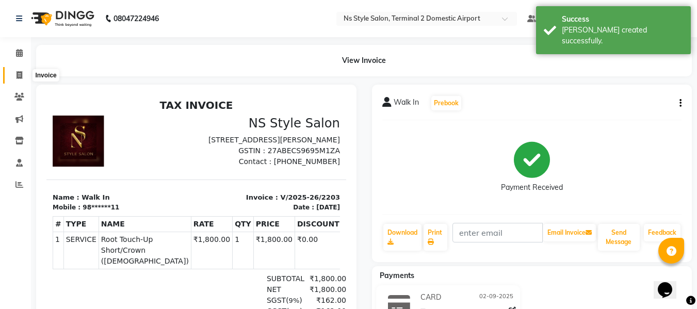
click at [20, 72] on icon at bounding box center [20, 75] width 6 height 8
select select "service"
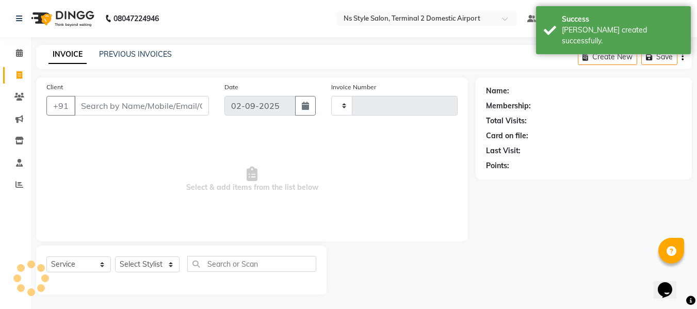
scroll to position [1, 0]
type input "2204"
select select "5661"
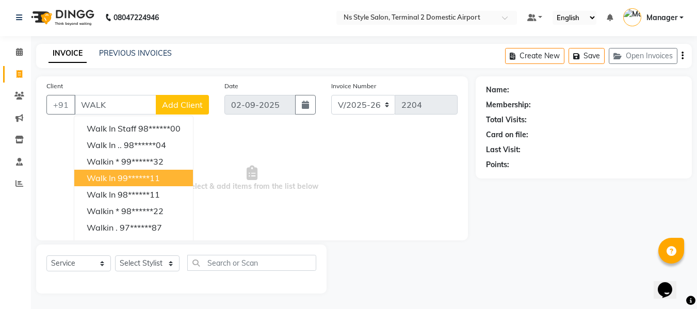
click at [108, 179] on span "Walk In" at bounding box center [101, 178] width 29 height 10
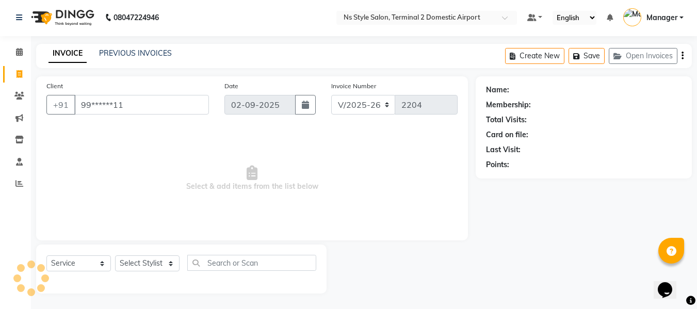
type input "99******11"
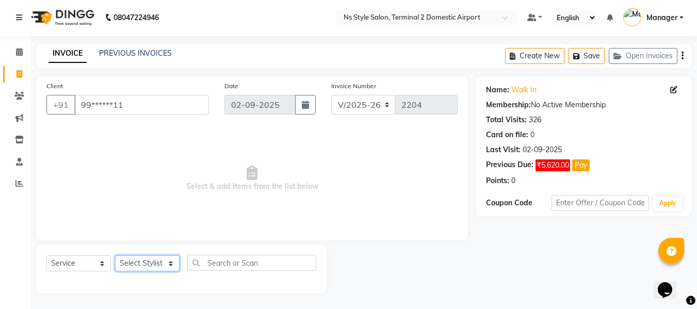
click at [139, 263] on select "Select Stylist ASHA [PERSON_NAME] [PERSON_NAME] EHATESHAM [PERSON_NAME] [PERSON…" at bounding box center [147, 264] width 65 height 16
select select "39704"
click at [115, 256] on select "Select Stylist ASHA [PERSON_NAME] [PERSON_NAME] EHATESHAM [PERSON_NAME] [PERSON…" at bounding box center [147, 264] width 65 height 16
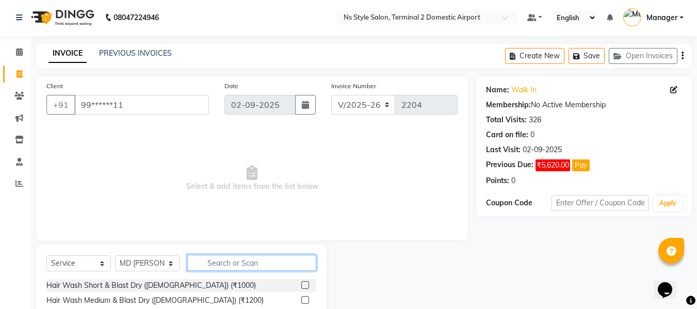
click at [251, 262] on input "text" at bounding box center [251, 263] width 129 height 16
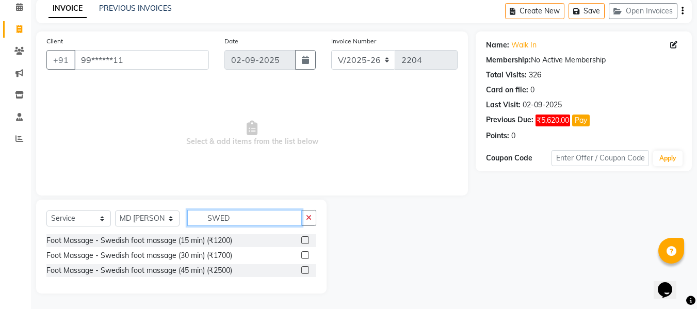
type input "SWED"
click at [304, 271] on label at bounding box center [305, 270] width 8 height 8
click at [304, 271] on input "checkbox" at bounding box center [304, 270] width 7 height 7
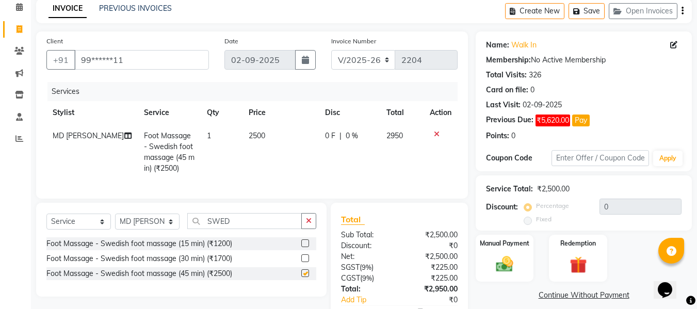
checkbox input "false"
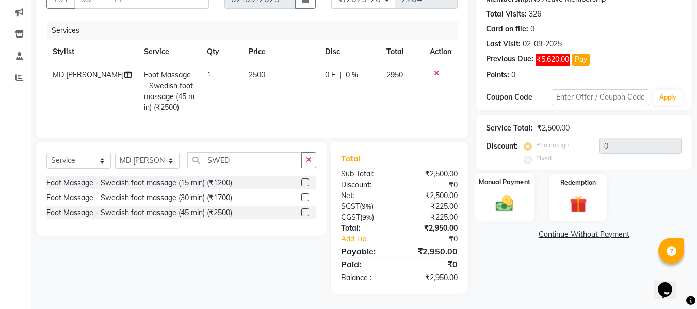
click at [500, 193] on img at bounding box center [504, 203] width 29 height 21
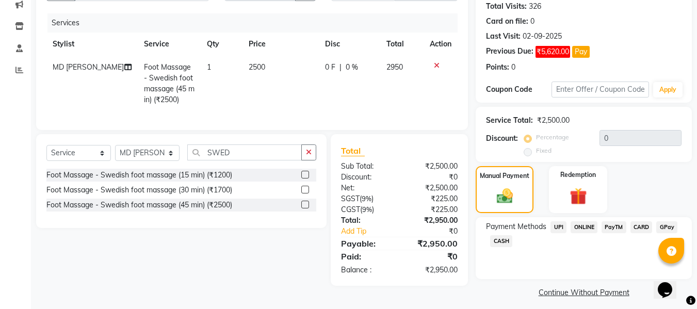
click at [501, 237] on span "CASH" at bounding box center [501, 241] width 22 height 12
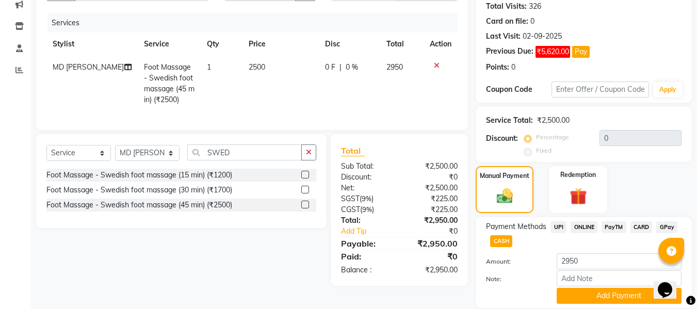
scroll to position [150, 0]
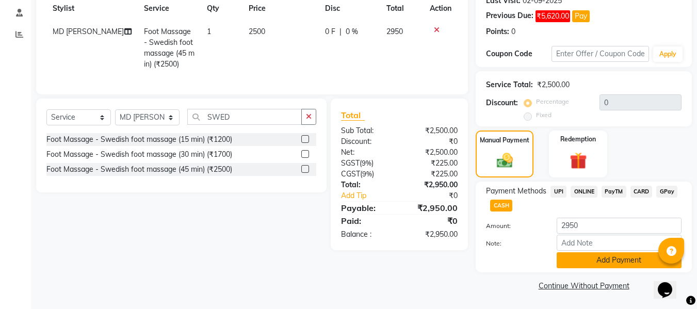
click at [600, 260] on button "Add Payment" at bounding box center [619, 260] width 125 height 16
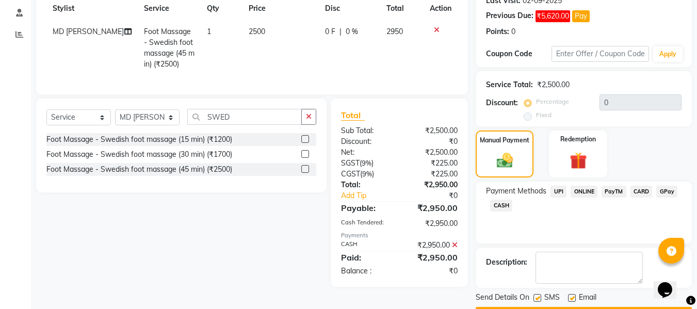
scroll to position [180, 0]
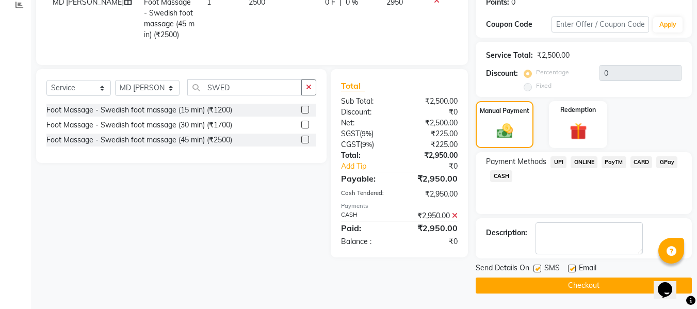
click at [593, 282] on button "Checkout" at bounding box center [584, 286] width 216 height 16
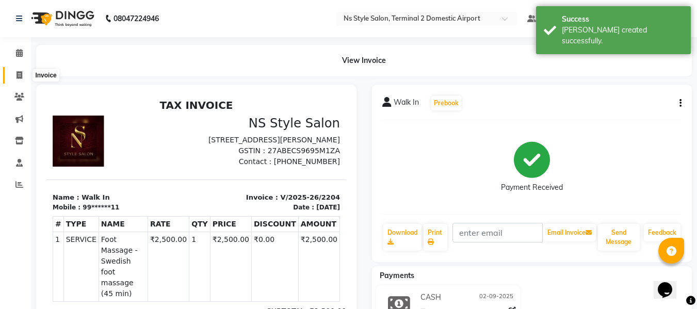
click at [18, 78] on icon at bounding box center [20, 75] width 6 height 8
select select "5661"
select select "service"
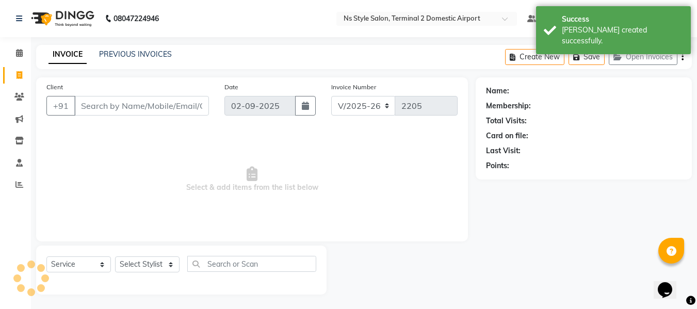
scroll to position [1, 0]
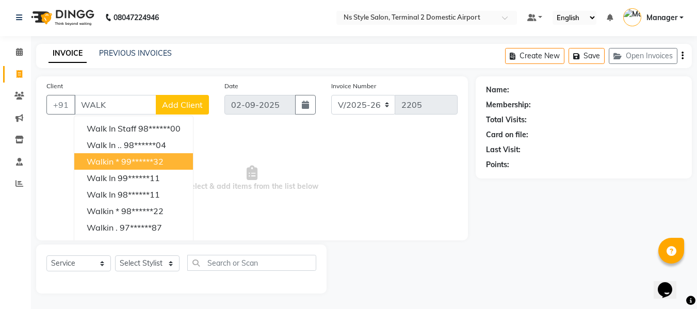
click at [128, 168] on button "Walkin * 99******32" at bounding box center [133, 161] width 119 height 17
type input "99******32"
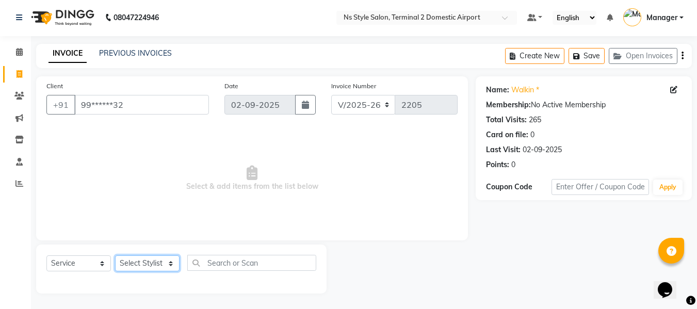
click at [137, 261] on select "Select Stylist ASHA [PERSON_NAME] [PERSON_NAME] EHATESHAM [PERSON_NAME] [PERSON…" at bounding box center [147, 264] width 65 height 16
select select "43846"
click at [115, 256] on select "Select Stylist ASHA [PERSON_NAME] [PERSON_NAME] EHATESHAM [PERSON_NAME] [PERSON…" at bounding box center [147, 264] width 65 height 16
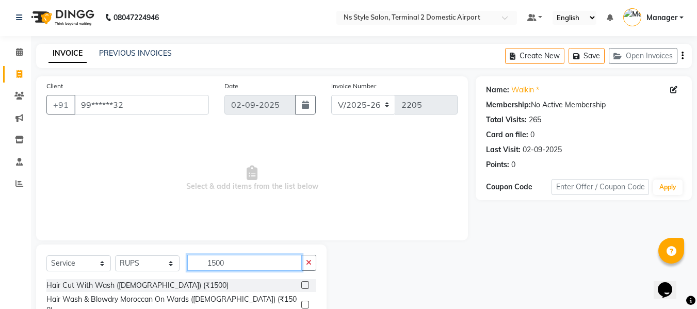
scroll to position [104, 0]
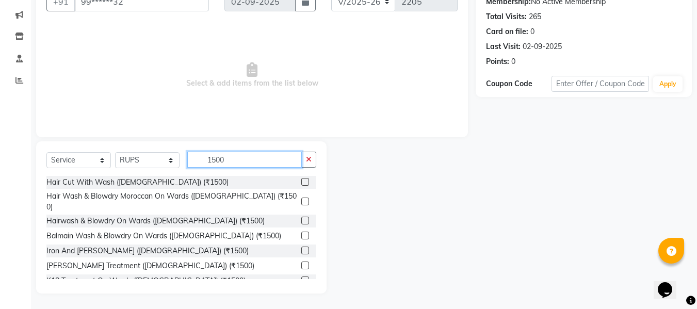
type input "1500"
click at [301, 198] on label at bounding box center [305, 202] width 8 height 8
click at [301, 199] on input "checkbox" at bounding box center [304, 202] width 7 height 7
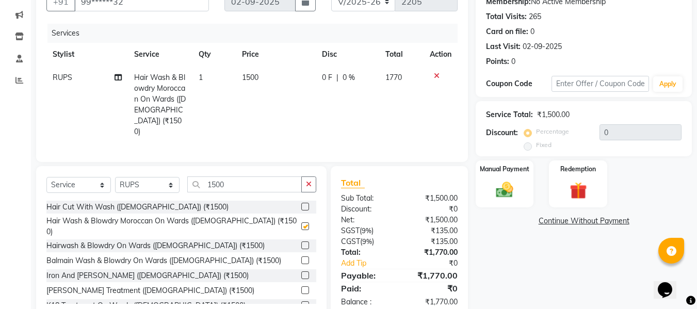
checkbox input "false"
click at [495, 187] on img at bounding box center [504, 190] width 29 height 21
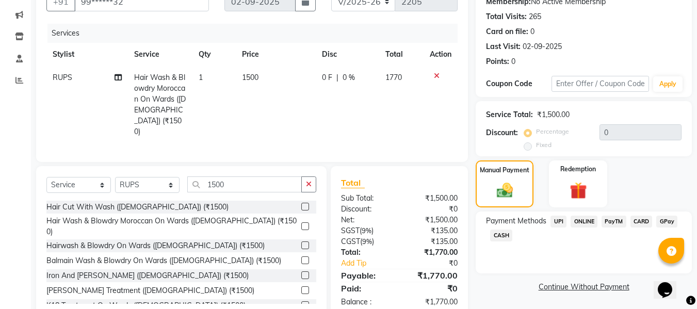
click at [642, 219] on span "CARD" at bounding box center [642, 222] width 22 height 12
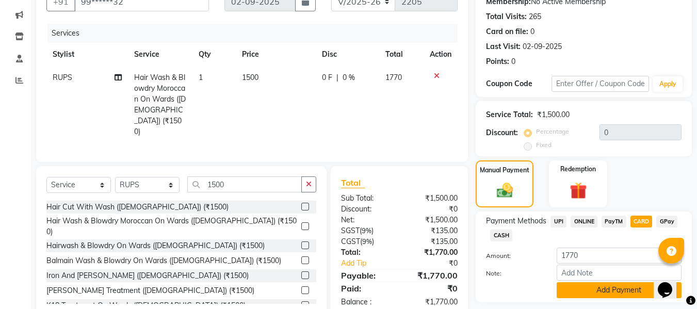
click at [602, 288] on button "Add Payment" at bounding box center [619, 290] width 125 height 16
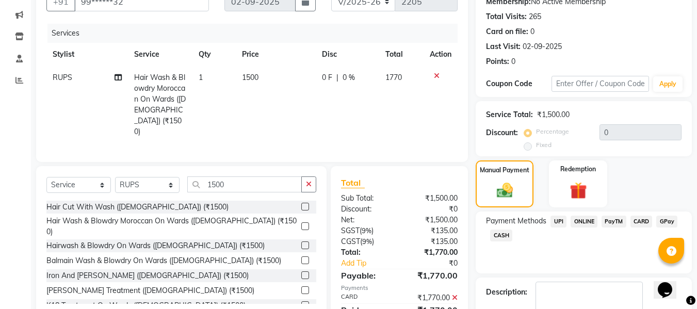
scroll to position [164, 0]
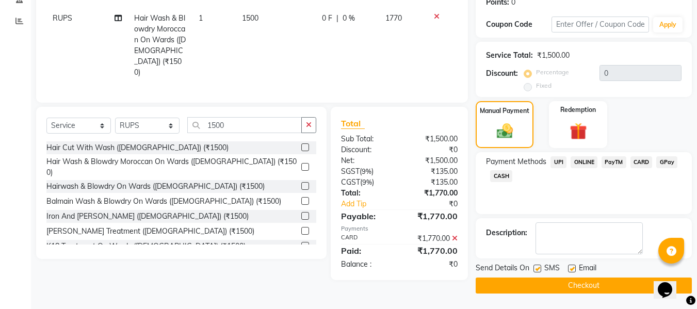
drag, startPoint x: 702, startPoint y: 92, endPoint x: 21, endPoint y: 12, distance: 685.6
click at [571, 284] on button "Checkout" at bounding box center [584, 286] width 216 height 16
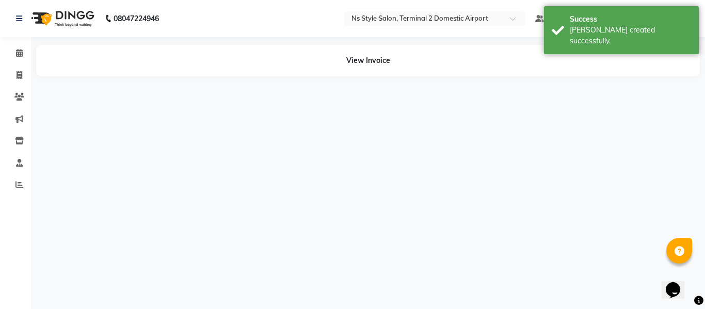
drag, startPoint x: 703, startPoint y: 205, endPoint x: 701, endPoint y: -6, distance: 211.2
click at [701, 0] on html "08047224946 Select Location × Ns Style Salon, Terminal 2 Domestic Airport Defau…" at bounding box center [352, 154] width 705 height 309
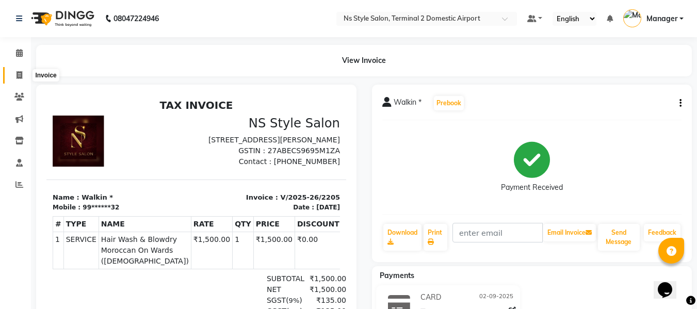
click at [17, 72] on icon at bounding box center [20, 75] width 6 height 8
select select "5661"
select select "service"
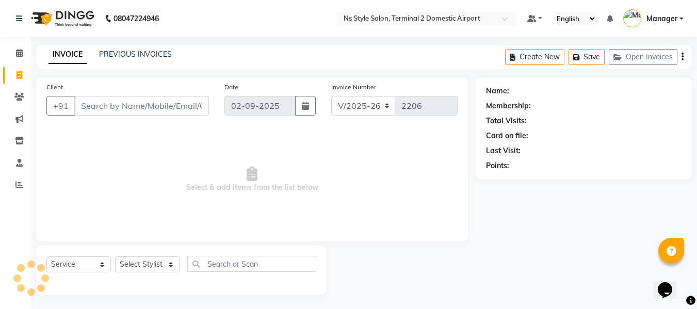
scroll to position [1, 0]
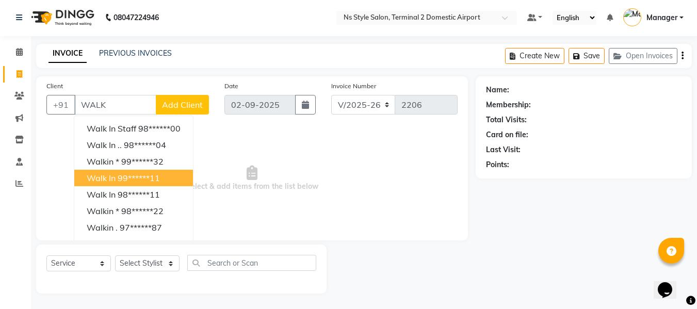
click at [104, 179] on span "Walk In" at bounding box center [101, 178] width 29 height 10
type input "99******11"
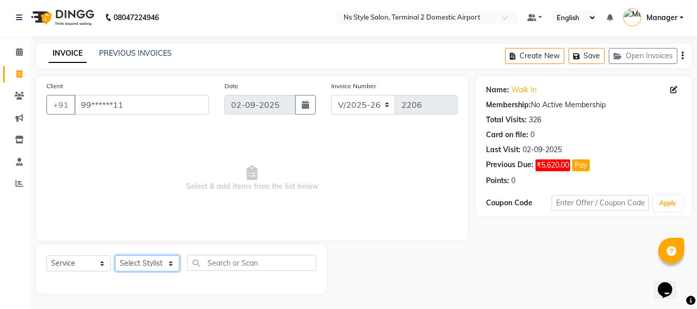
click at [144, 268] on select "Select Stylist ASHA [PERSON_NAME] [PERSON_NAME] EHATESHAM [PERSON_NAME] [PERSON…" at bounding box center [147, 264] width 65 height 16
select select "39706"
click at [115, 256] on select "Select Stylist ASHA [PERSON_NAME] [PERSON_NAME] EHATESHAM [PERSON_NAME] [PERSON…" at bounding box center [147, 264] width 65 height 16
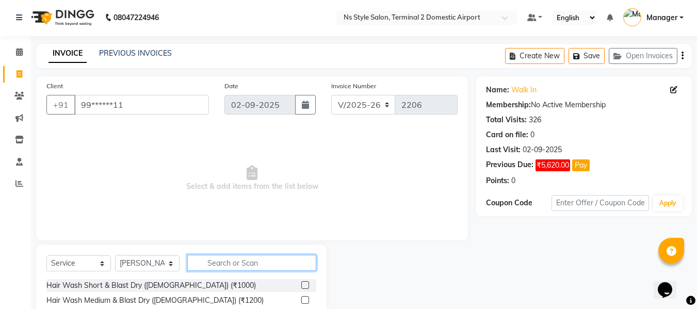
click at [238, 268] on input "text" at bounding box center [251, 263] width 129 height 16
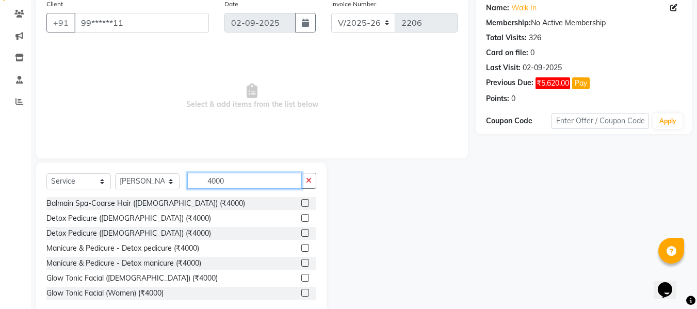
scroll to position [104, 0]
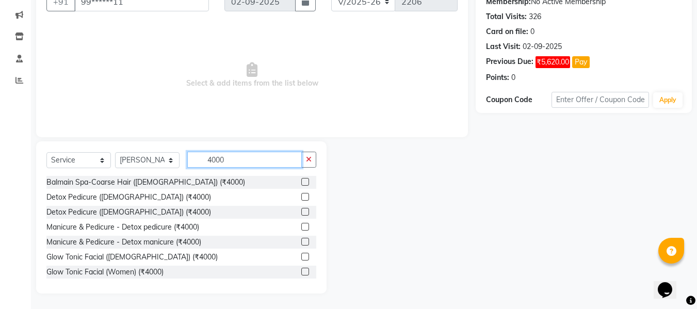
type input "4000"
click at [301, 182] on label at bounding box center [305, 182] width 8 height 8
click at [301, 182] on input "checkbox" at bounding box center [304, 182] width 7 height 7
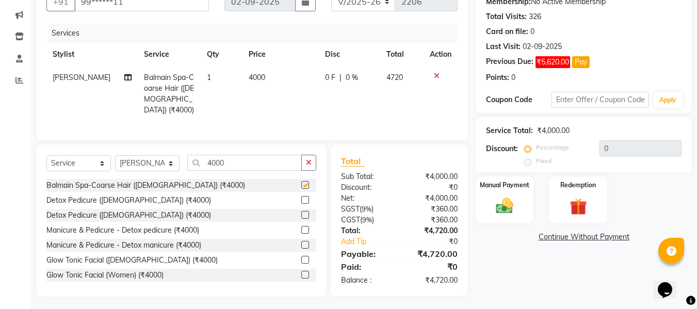
checkbox input "false"
click at [301, 256] on label at bounding box center [305, 260] width 8 height 8
click at [301, 257] on input "checkbox" at bounding box center [304, 260] width 7 height 7
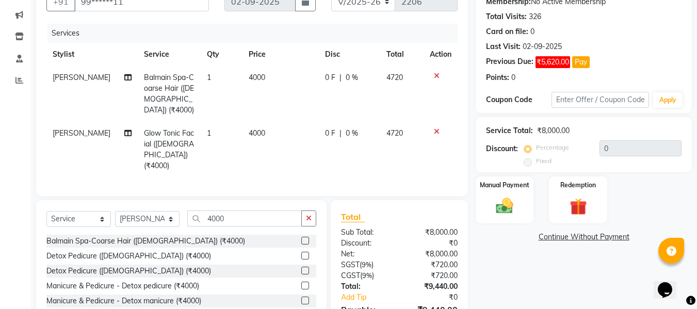
checkbox input "false"
drag, startPoint x: 232, startPoint y: 211, endPoint x: 164, endPoint y: 206, distance: 68.3
click at [164, 211] on div "Select Service Product Membership Package Voucher Prepaid Gift Card Select Styl…" at bounding box center [181, 223] width 270 height 24
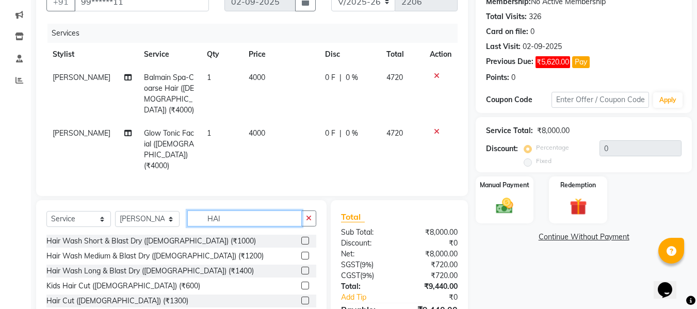
type input "HAI"
click at [301, 297] on label at bounding box center [305, 301] width 8 height 8
click at [301, 298] on input "checkbox" at bounding box center [304, 301] width 7 height 7
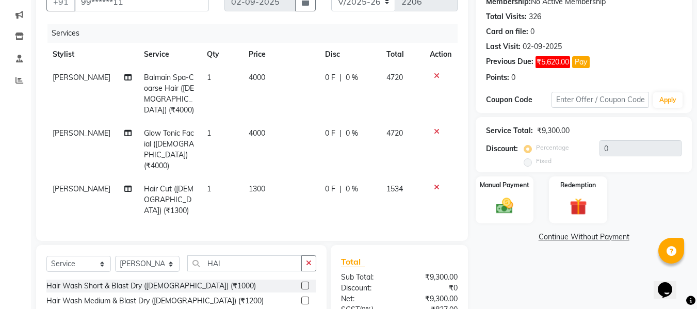
checkbox input "false"
click at [146, 256] on select "Select Stylist ASHA [PERSON_NAME] [PERSON_NAME] EHATESHAM [PERSON_NAME] [PERSON…" at bounding box center [147, 264] width 65 height 16
select select "39699"
click at [115, 256] on select "Select Stylist ASHA [PERSON_NAME] [PERSON_NAME] EHATESHAM [PERSON_NAME] [PERSON…" at bounding box center [147, 264] width 65 height 16
drag, startPoint x: 240, startPoint y: 237, endPoint x: 94, endPoint y: 239, distance: 145.1
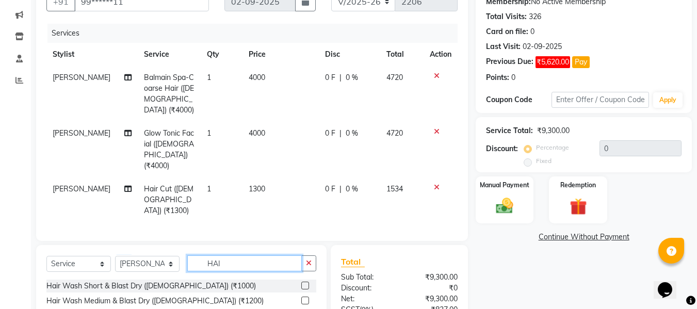
click at [94, 256] on div "Select Service Product Membership Package Voucher Prepaid Gift Card Select Styl…" at bounding box center [181, 268] width 270 height 24
type input "SPA MANI"
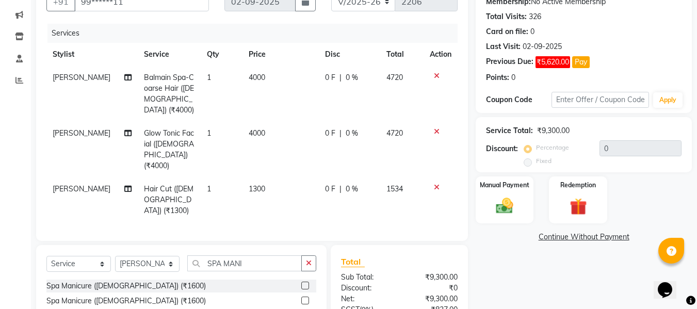
click at [304, 282] on label at bounding box center [305, 286] width 8 height 8
click at [304, 283] on input "checkbox" at bounding box center [304, 286] width 7 height 7
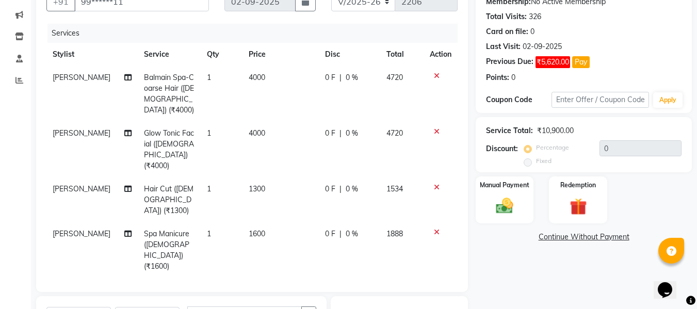
checkbox input "false"
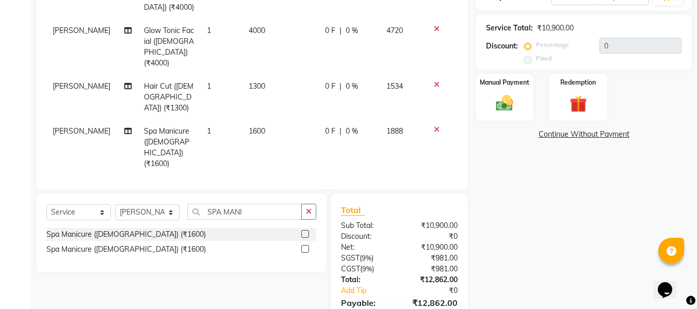
scroll to position [217, 0]
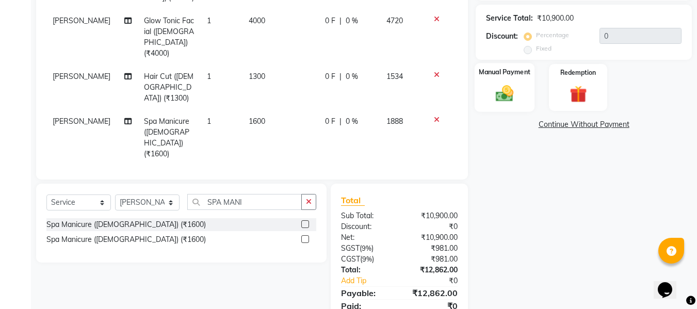
click at [490, 87] on img at bounding box center [504, 93] width 29 height 21
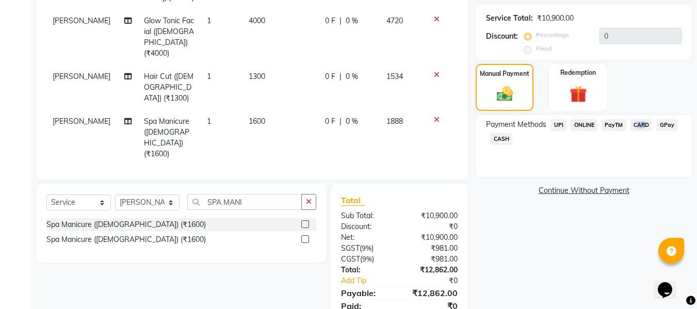
drag, startPoint x: 644, startPoint y: 118, endPoint x: 642, endPoint y: 123, distance: 5.4
click at [642, 123] on div "Payment Methods UPI ONLINE PayTM CARD GPay CASH" at bounding box center [584, 146] width 216 height 62
click at [642, 123] on span "CARD" at bounding box center [642, 125] width 22 height 12
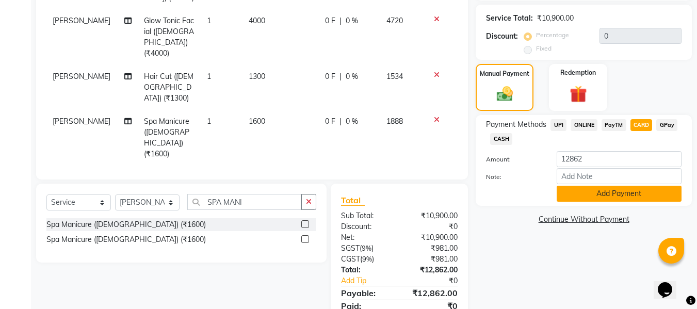
click at [596, 192] on button "Add Payment" at bounding box center [619, 194] width 125 height 16
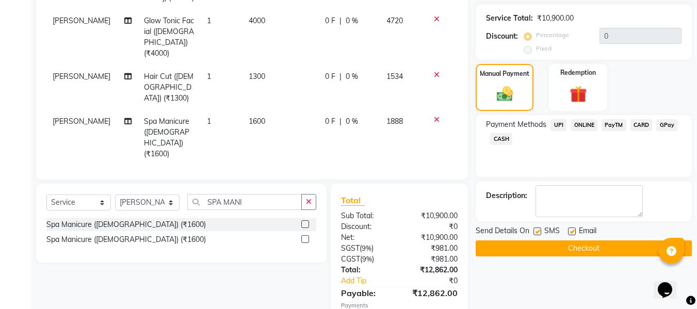
click at [571, 245] on button "Checkout" at bounding box center [584, 249] width 216 height 16
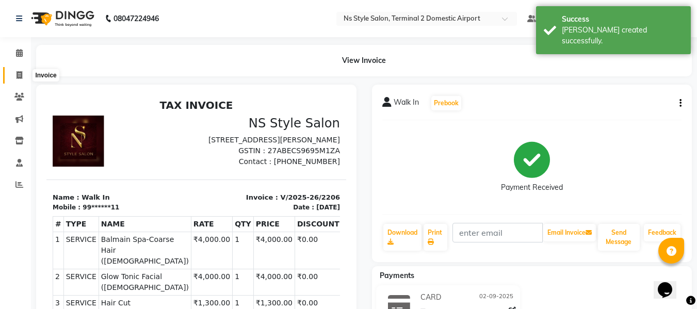
click at [19, 75] on icon at bounding box center [20, 75] width 6 height 8
select select "service"
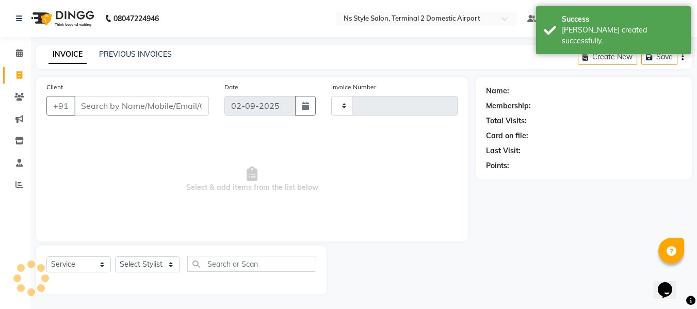
scroll to position [1, 0]
type input "2207"
select select "5661"
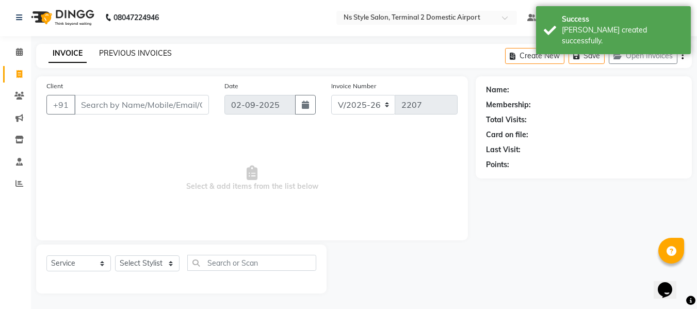
click at [121, 51] on link "PREVIOUS INVOICES" at bounding box center [135, 53] width 73 height 9
